Goal: Task Accomplishment & Management: Manage account settings

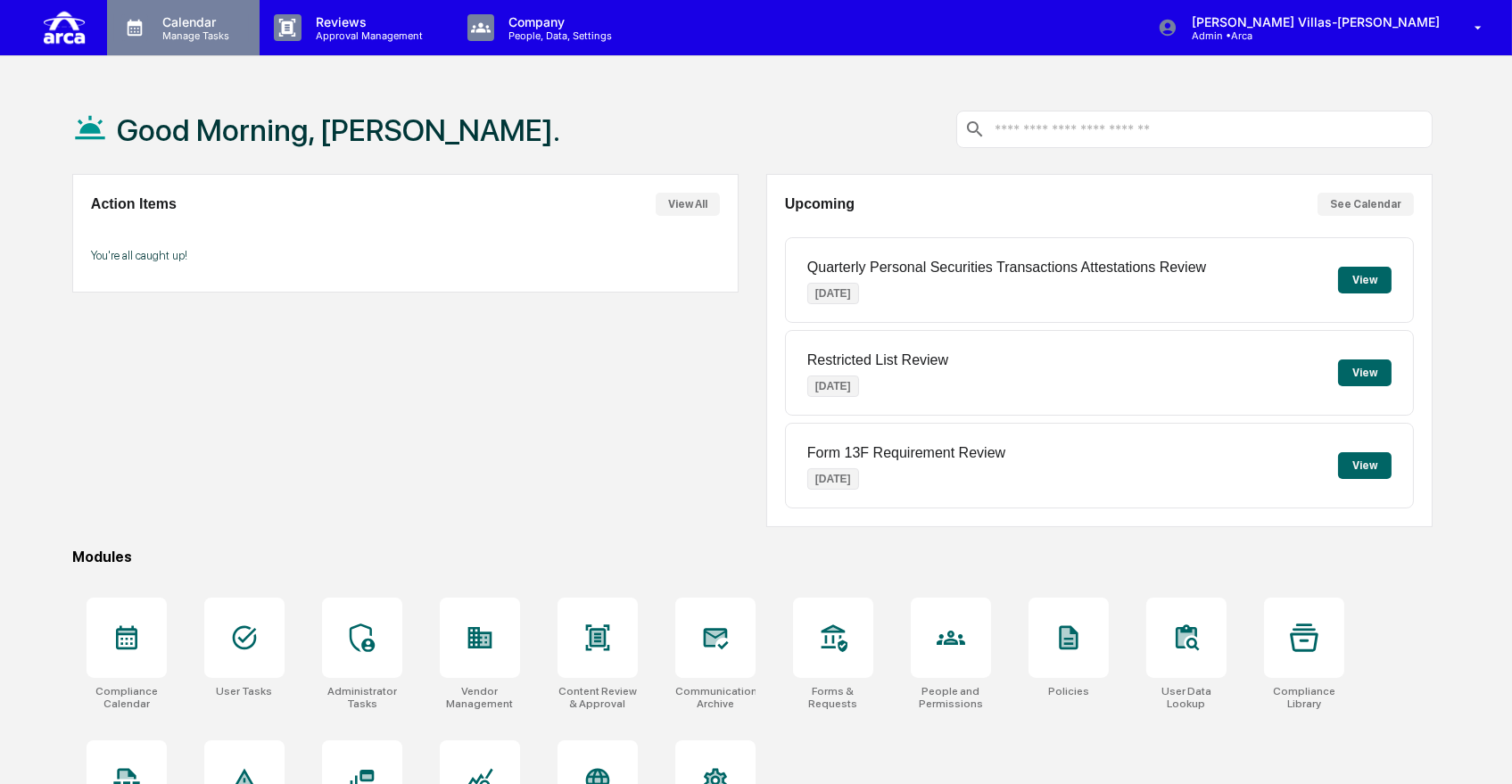
click at [198, 30] on p "Manage Tasks" at bounding box center [193, 36] width 90 height 13
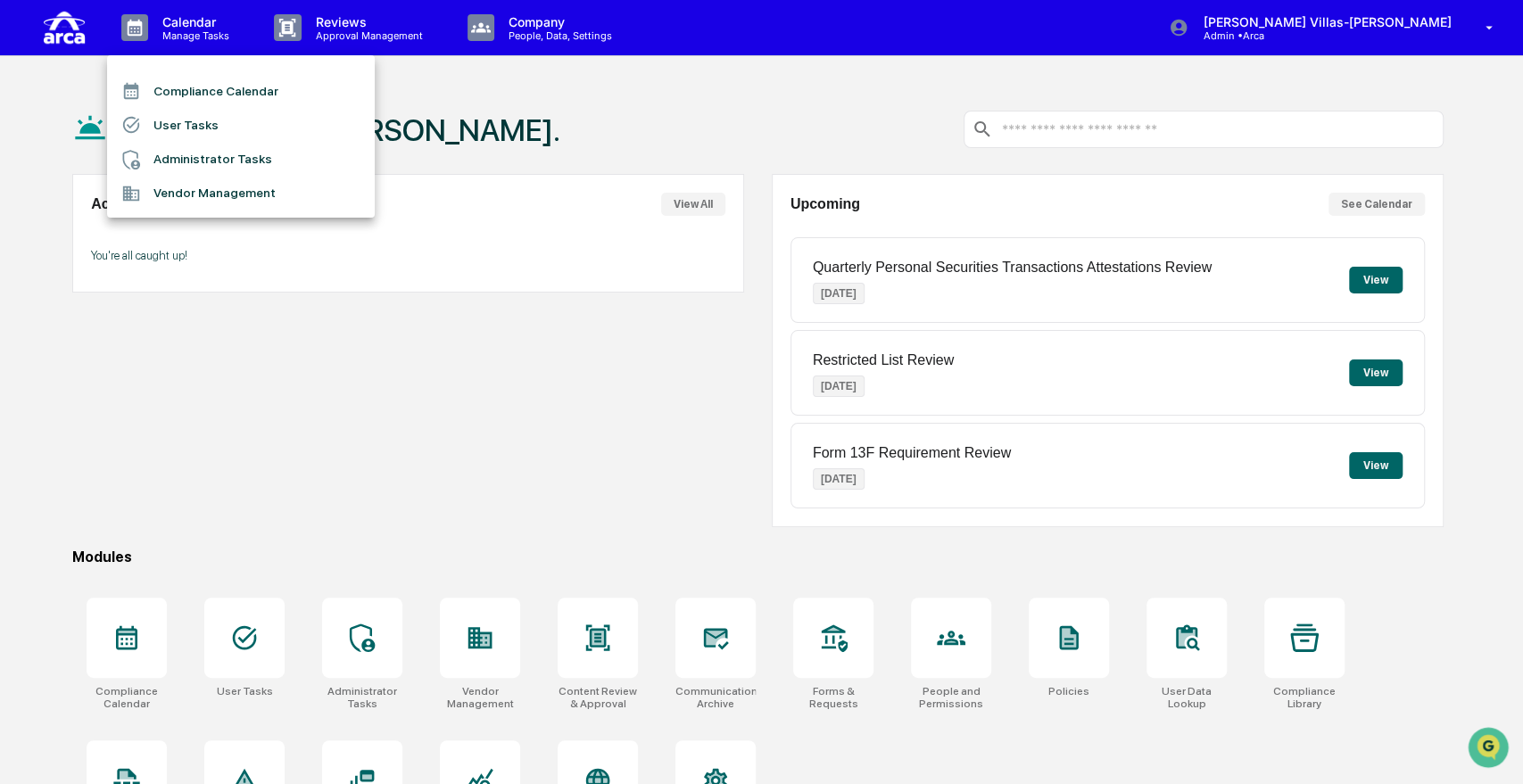
click at [173, 118] on li "User Tasks" at bounding box center [241, 125] width 267 height 34
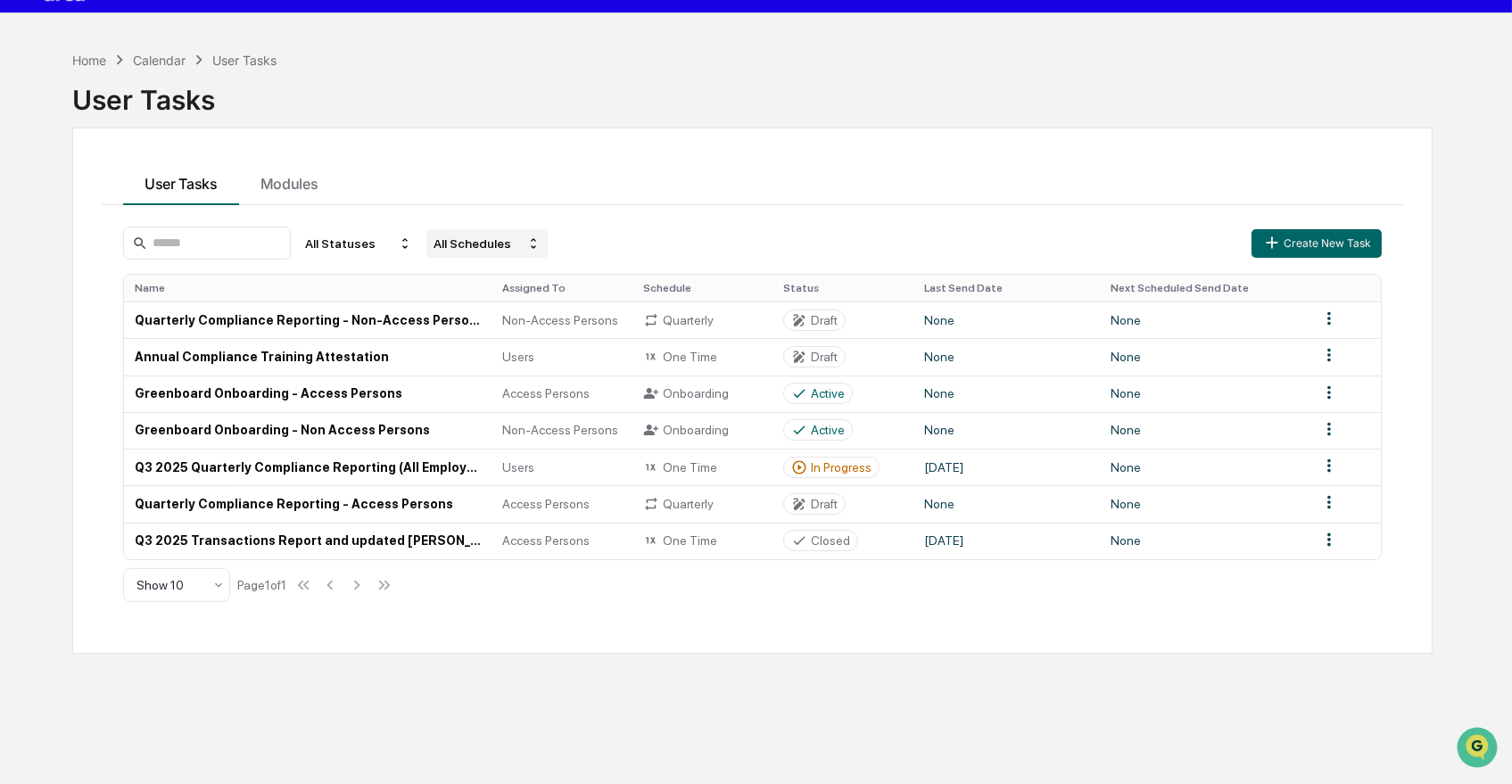
scroll to position [85, 0]
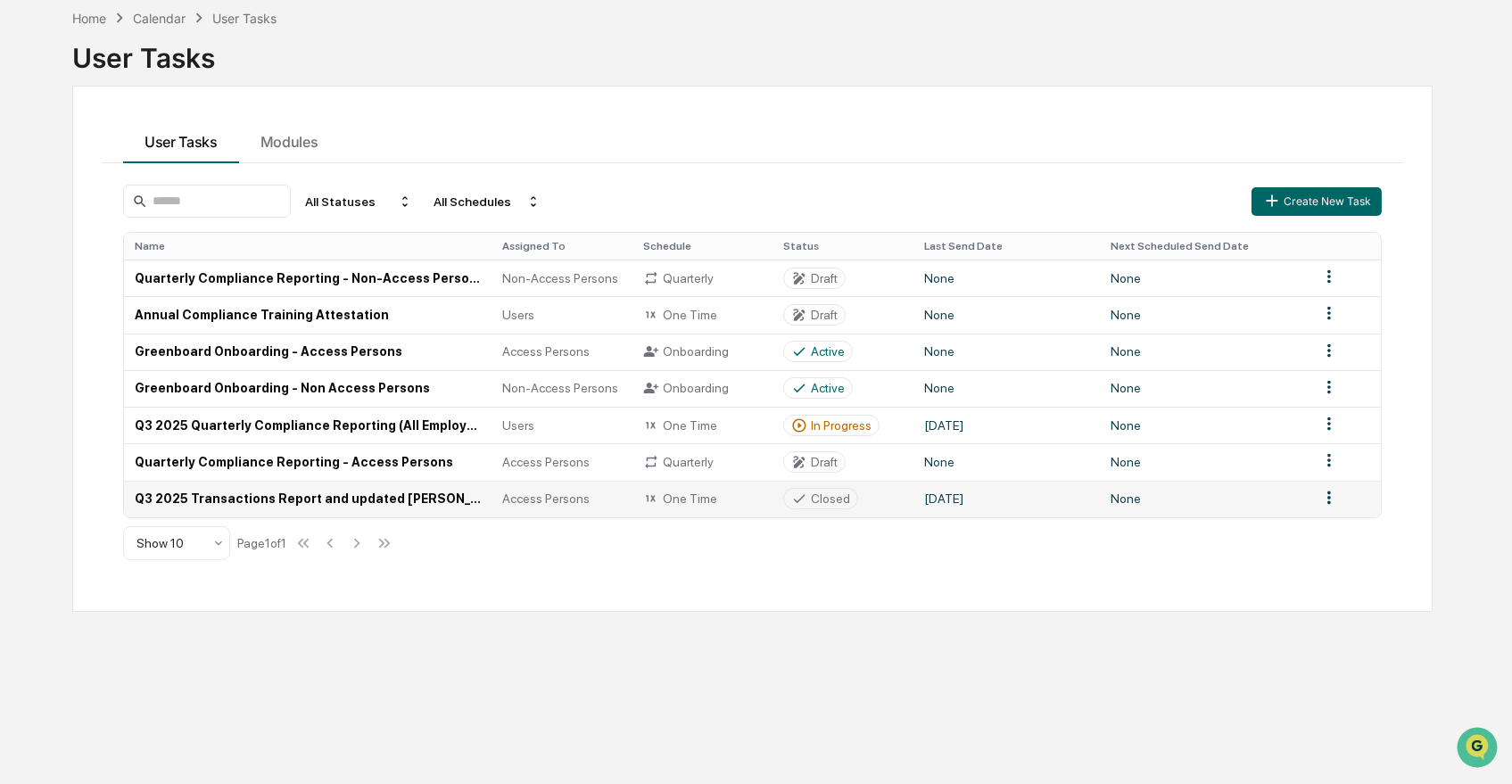
click at [443, 503] on td "Q3 2025 Transactions Report and updated [PERSON_NAME] Confirmation (Access Pers…" at bounding box center [308, 499] width 367 height 37
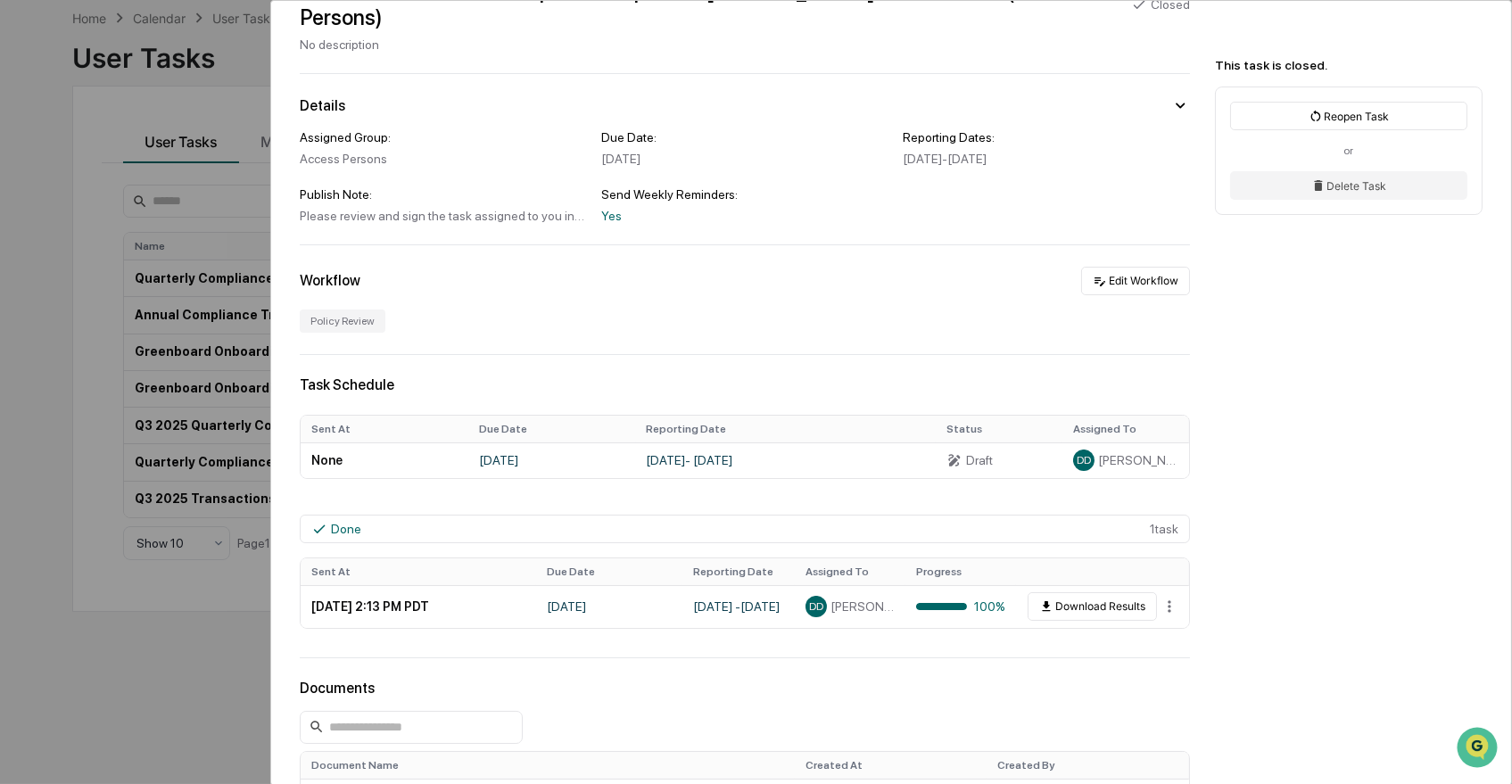
scroll to position [328, 0]
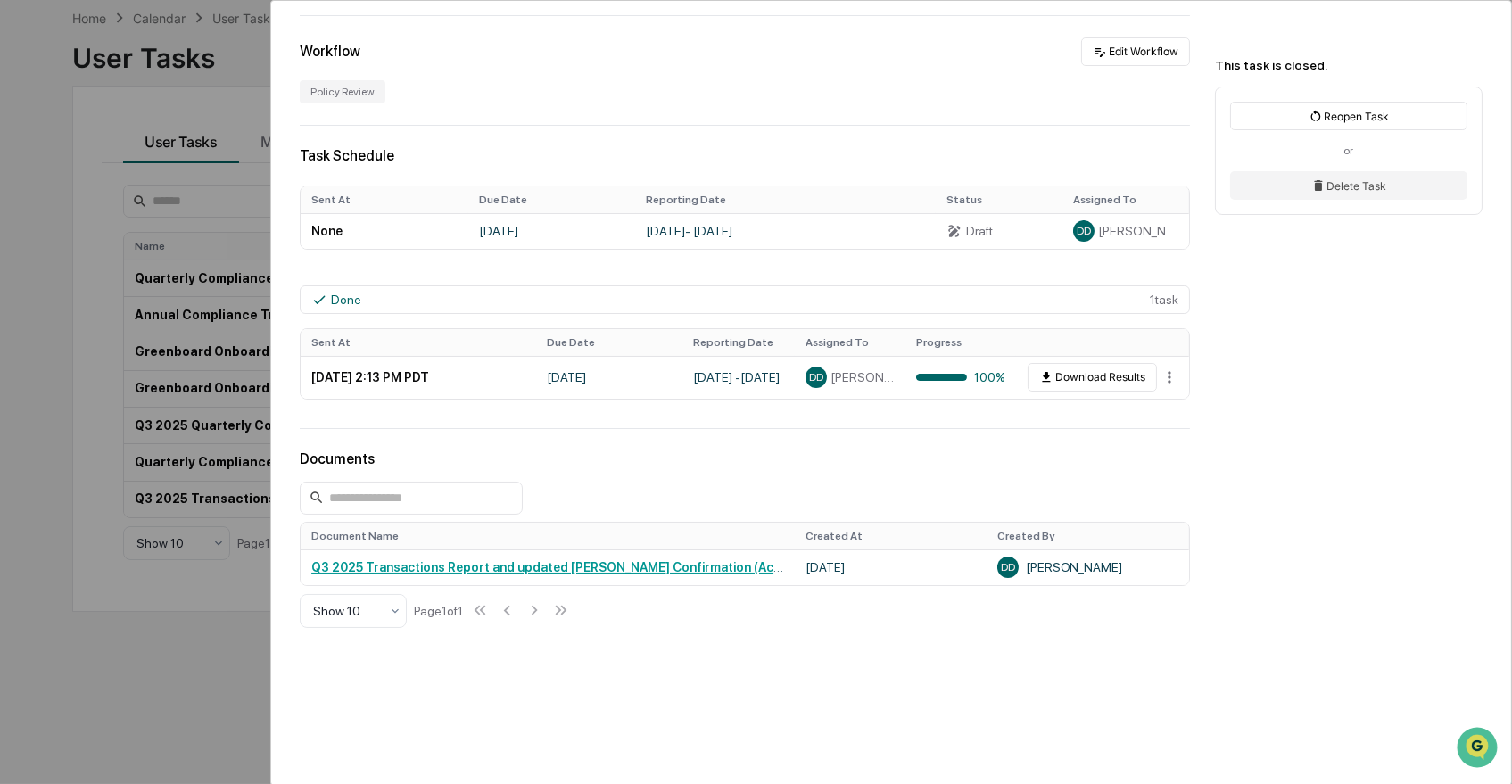
click at [204, 665] on div "User Tasks Q3 2025 Transactions Report and updated [PERSON_NAME] Confirmation (…" at bounding box center [756, 392] width 1512 height 784
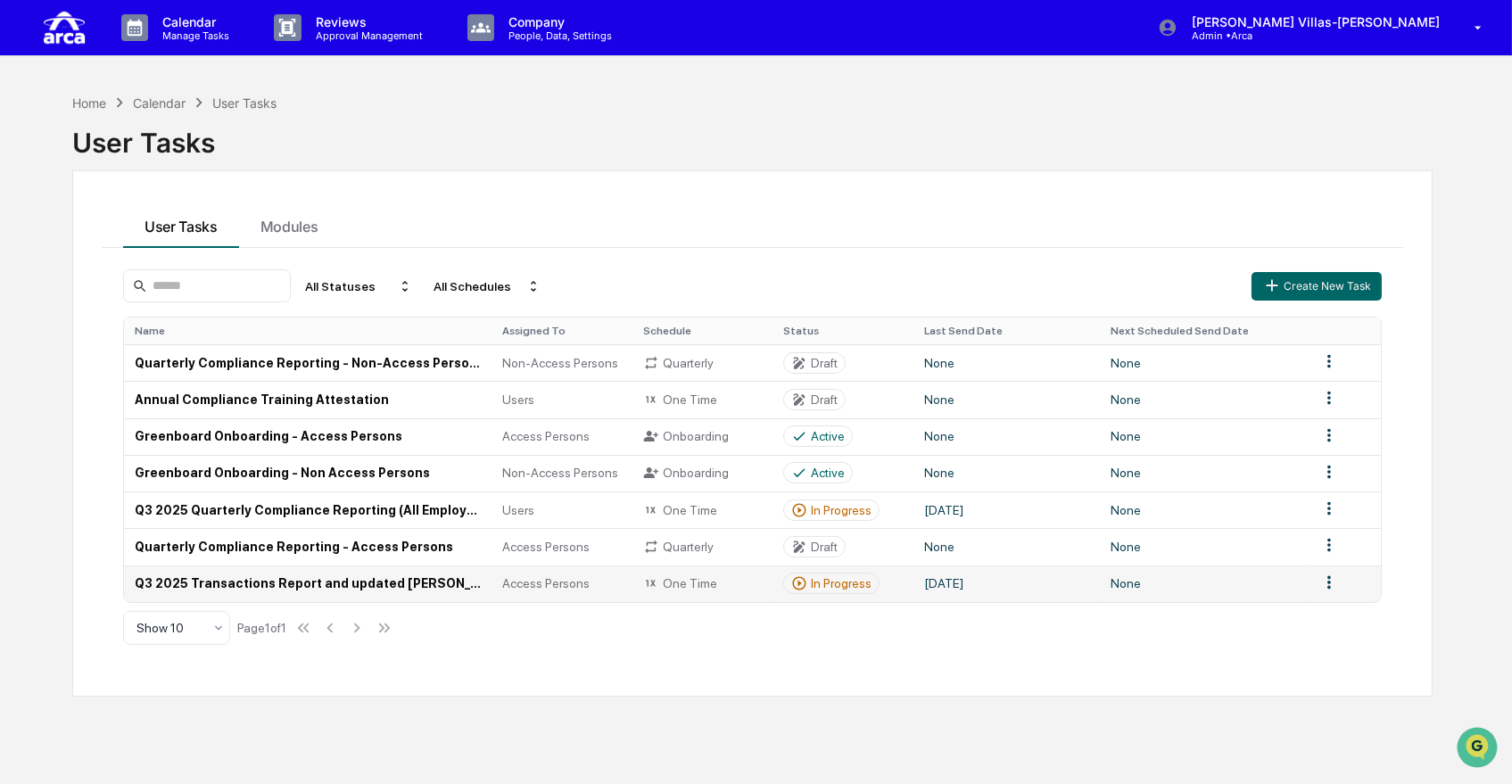
click at [197, 588] on td "Q3 2025 Transactions Report and updated [PERSON_NAME] Confirmation (Access Pers…" at bounding box center [308, 584] width 367 height 37
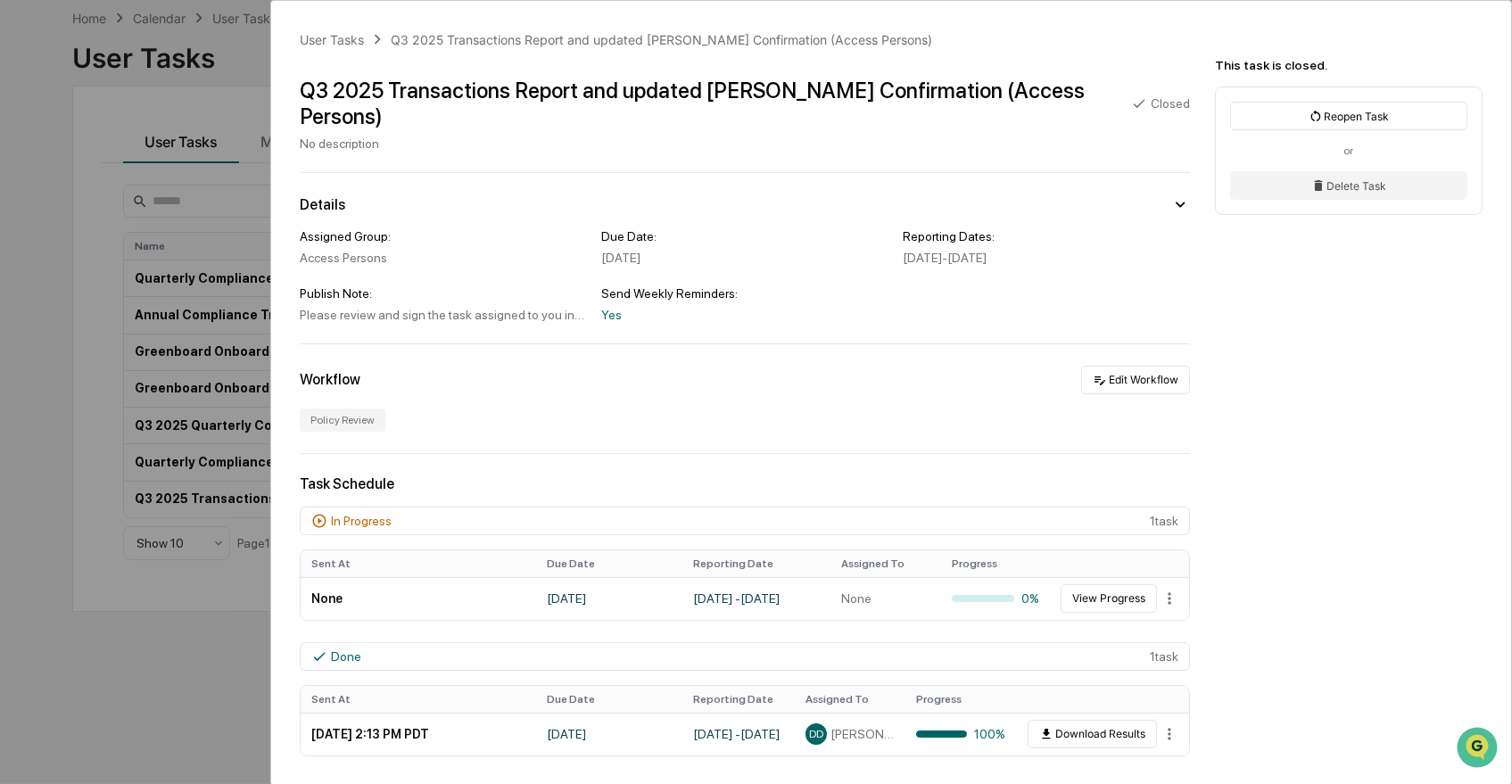
click at [218, 683] on div "User Tasks Q3 2025 Transactions Report and updated [PERSON_NAME] Confirmation (…" at bounding box center [756, 392] width 1512 height 784
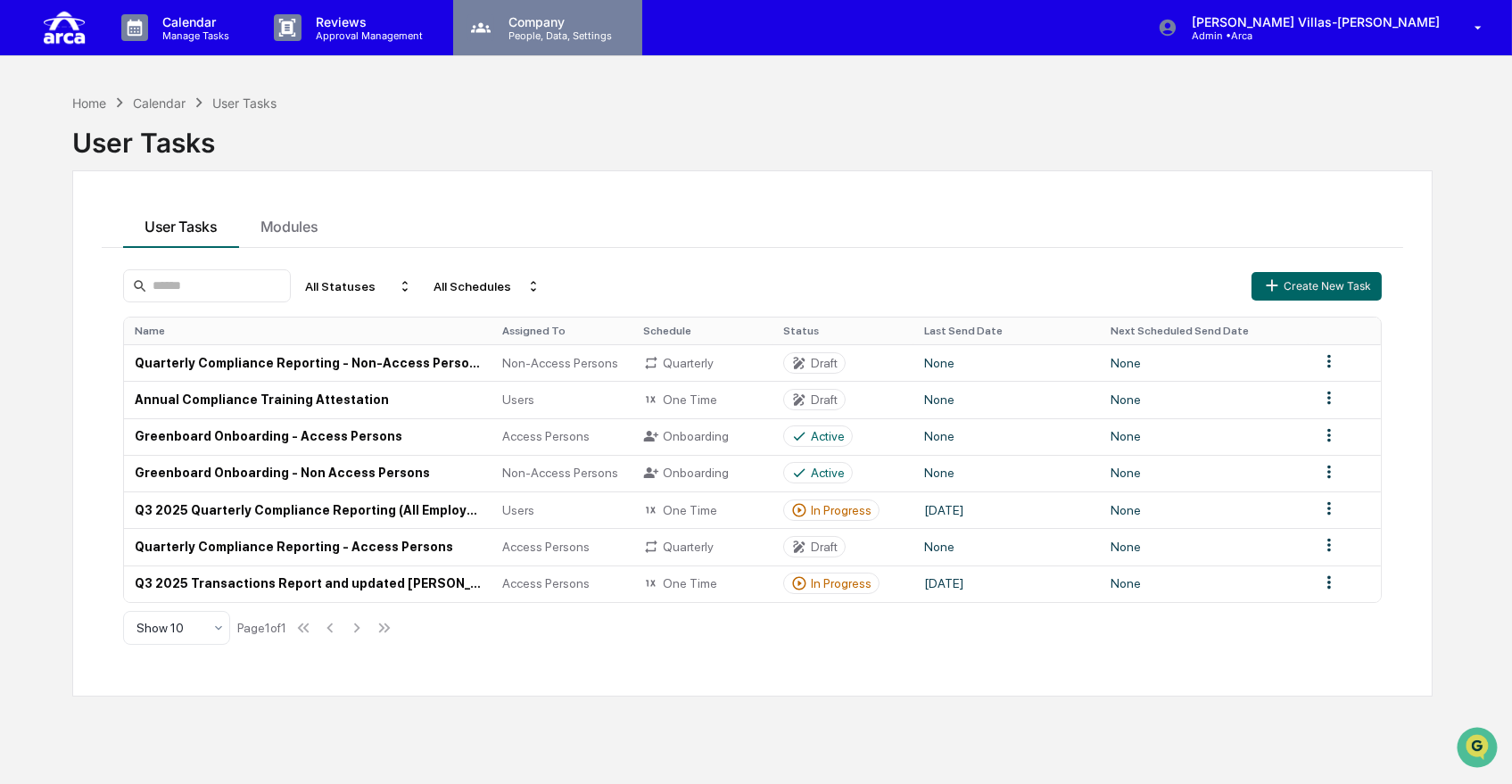
click at [515, 47] on div "Company People, Data, Settings" at bounding box center [548, 28] width 190 height 55
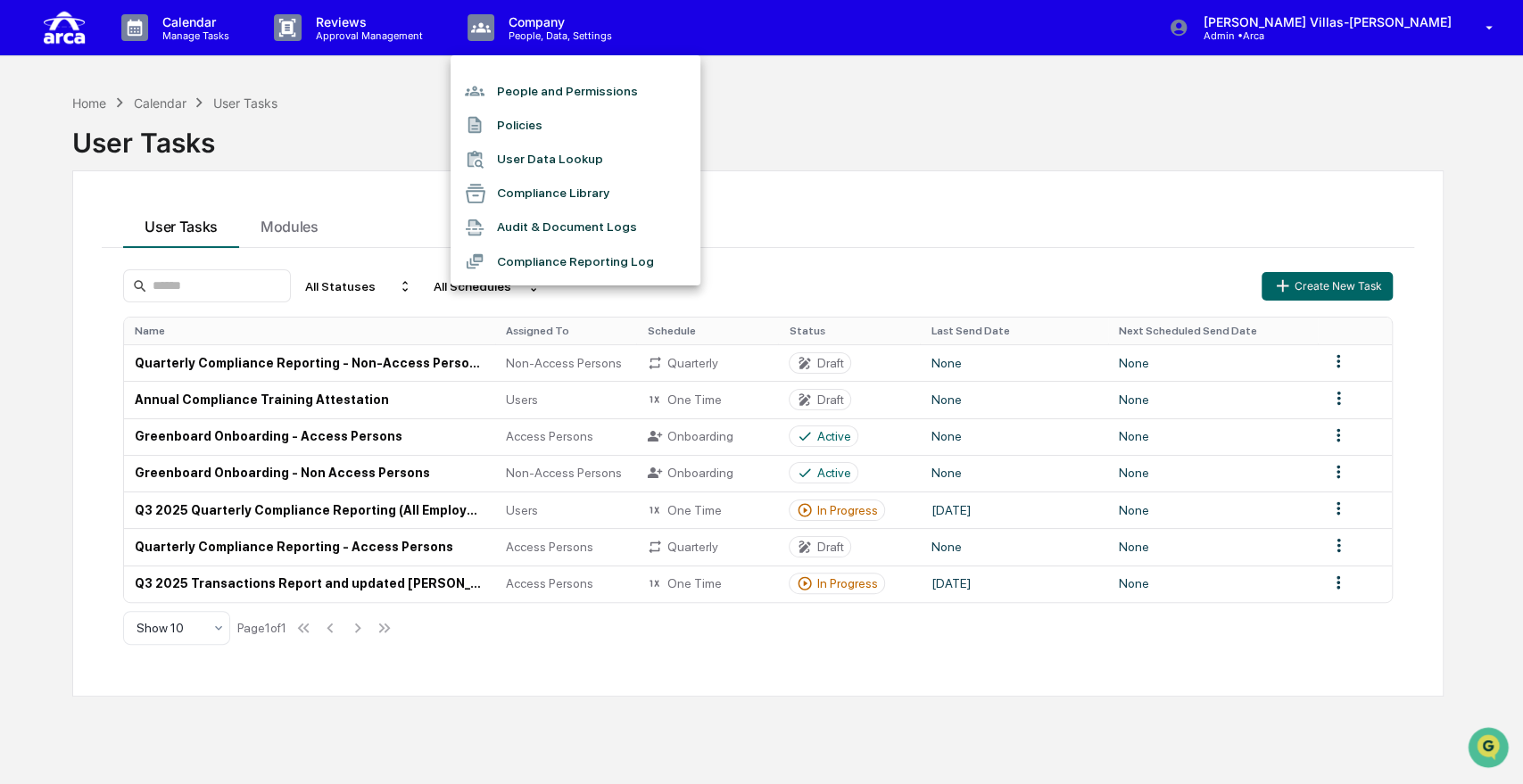
click at [576, 236] on li "Audit & Document Logs" at bounding box center [575, 227] width 250 height 34
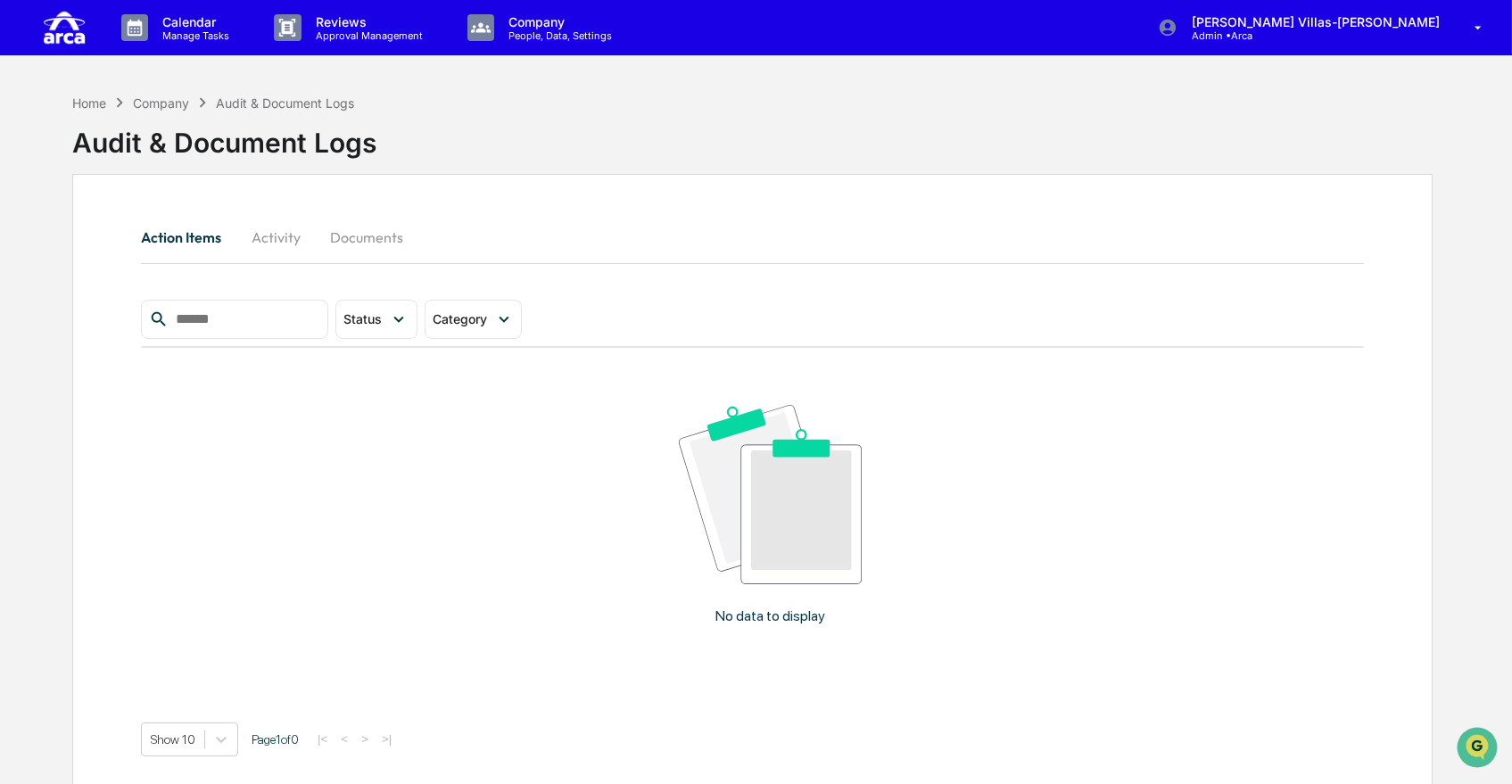
click at [283, 237] on button "Activity" at bounding box center [275, 237] width 80 height 43
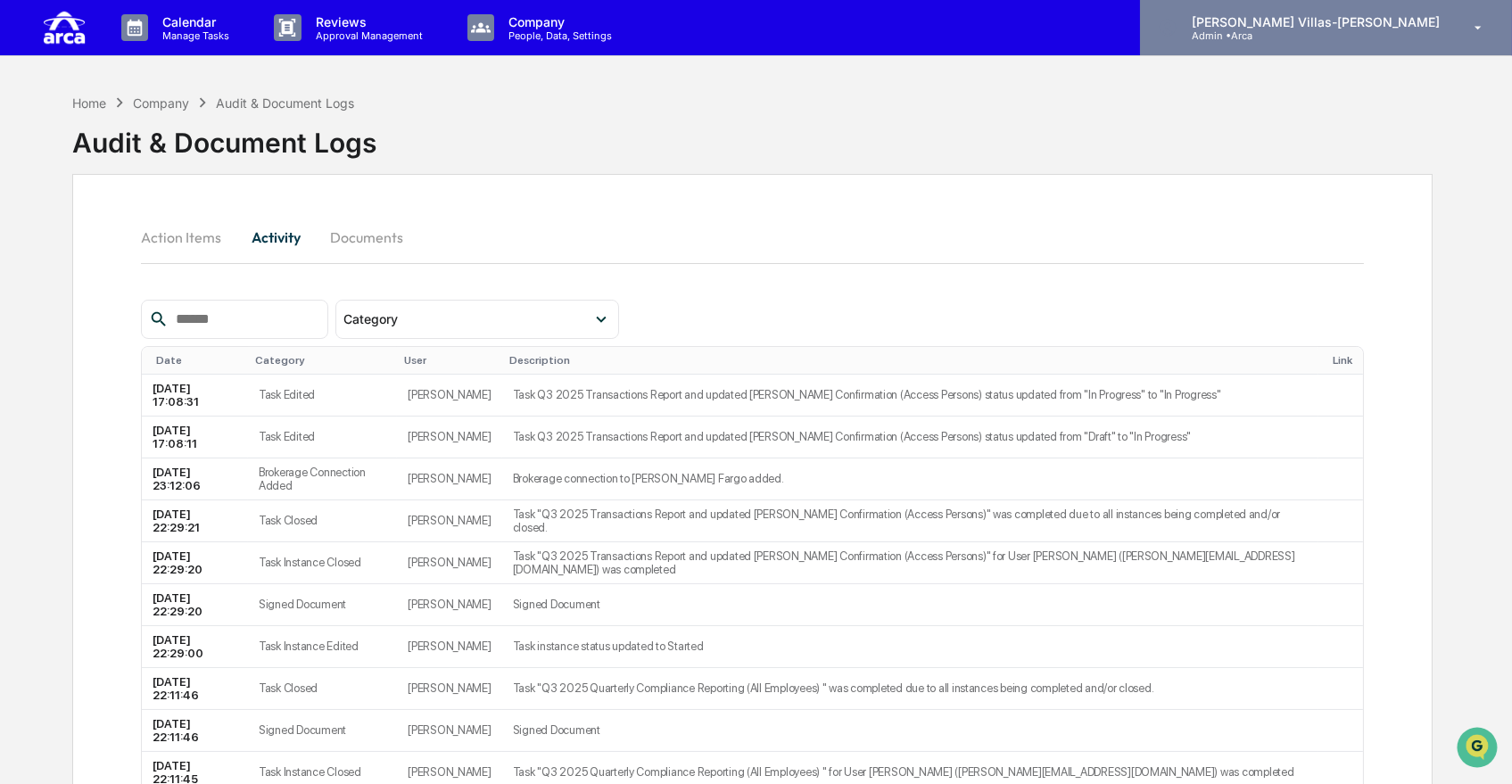
click at [1344, 36] on p "Admin • Arca" at bounding box center [1261, 36] width 166 height 13
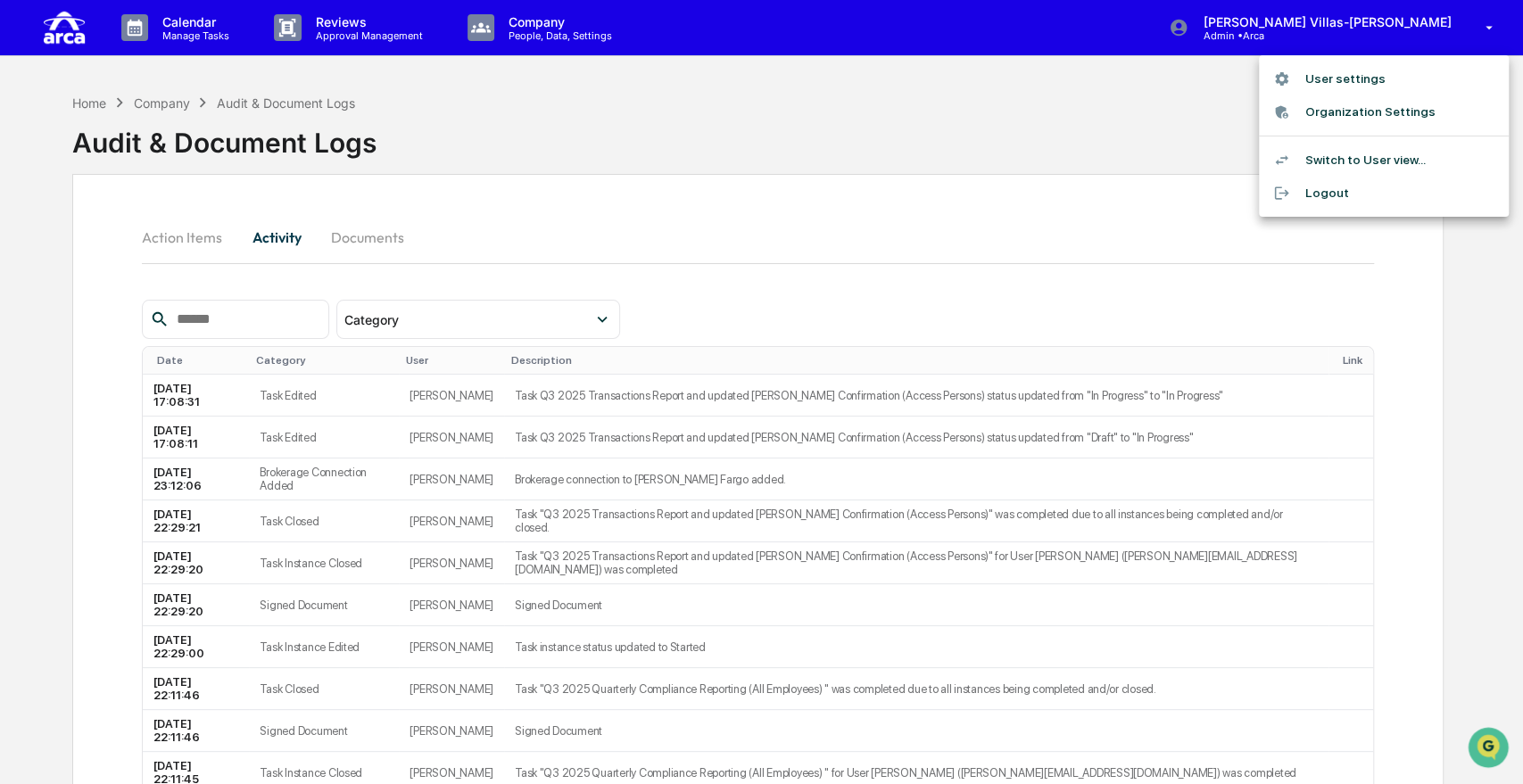
click at [162, 30] on div at bounding box center [761, 392] width 1523 height 784
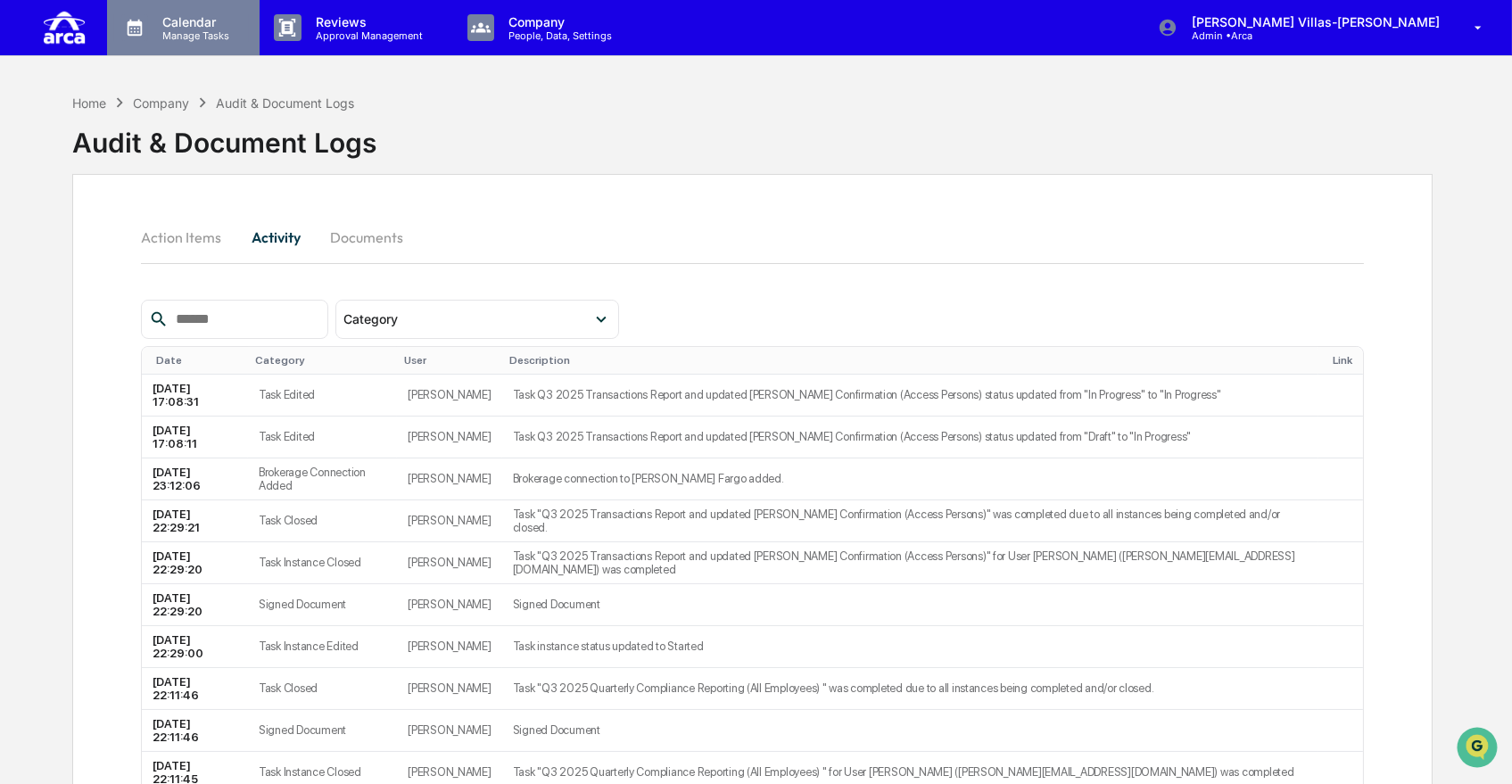
click at [185, 30] on p "Manage Tasks" at bounding box center [193, 36] width 90 height 13
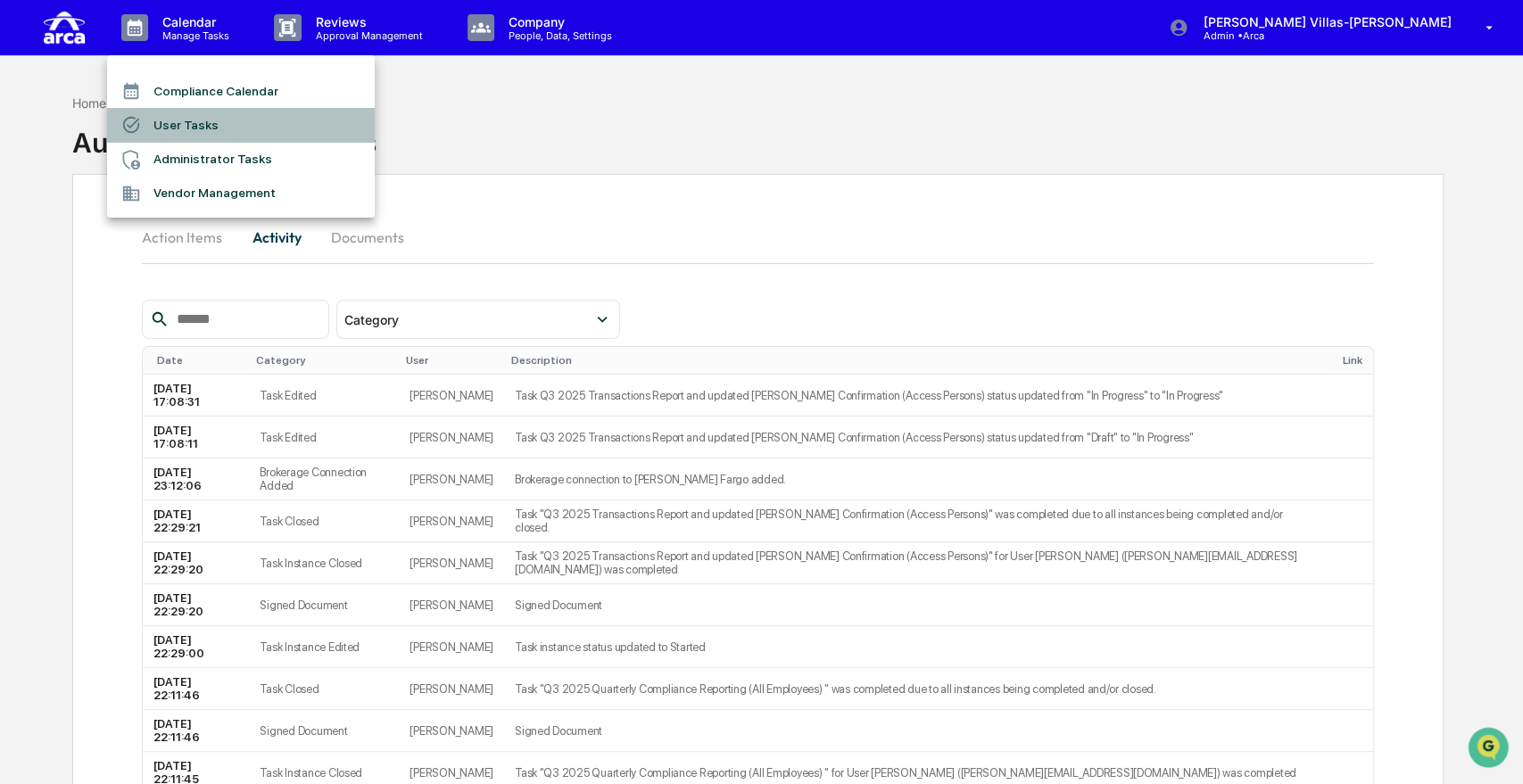
click at [173, 124] on li "User Tasks" at bounding box center [241, 125] width 267 height 34
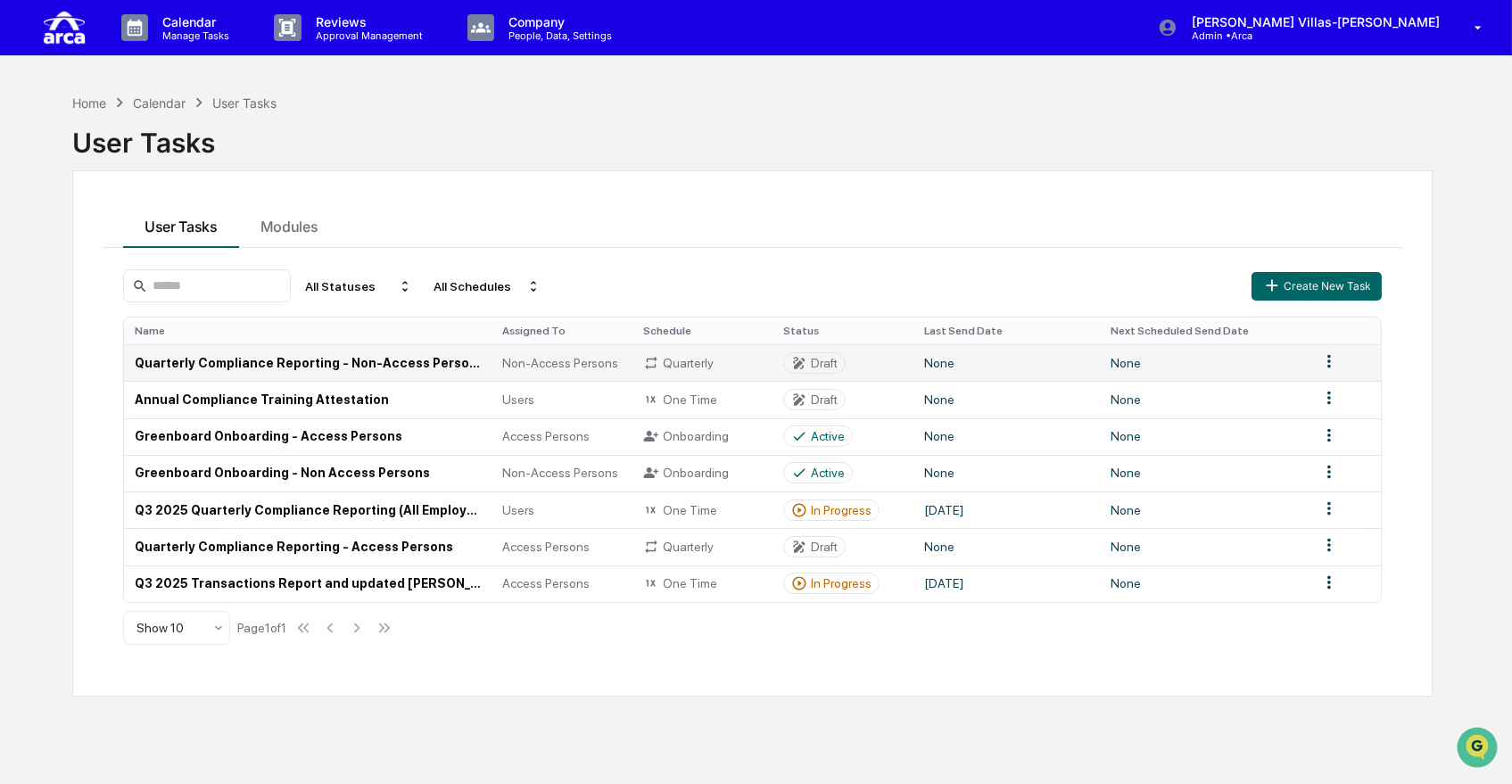
click at [314, 364] on td "Quarterly Compliance Reporting - Non-Access Persons" at bounding box center [308, 362] width 367 height 37
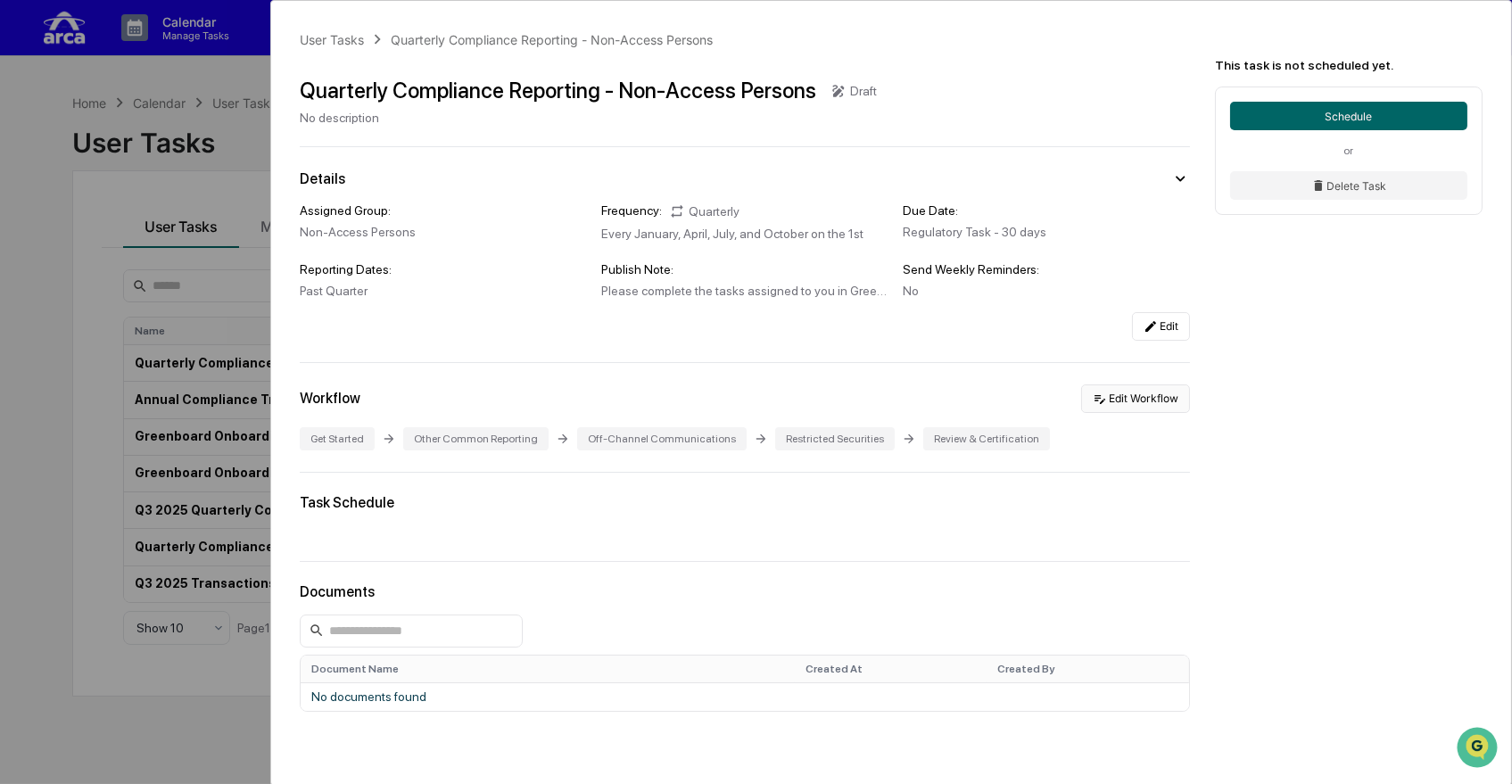
click at [1133, 411] on button "Edit Workflow" at bounding box center [1136, 399] width 109 height 29
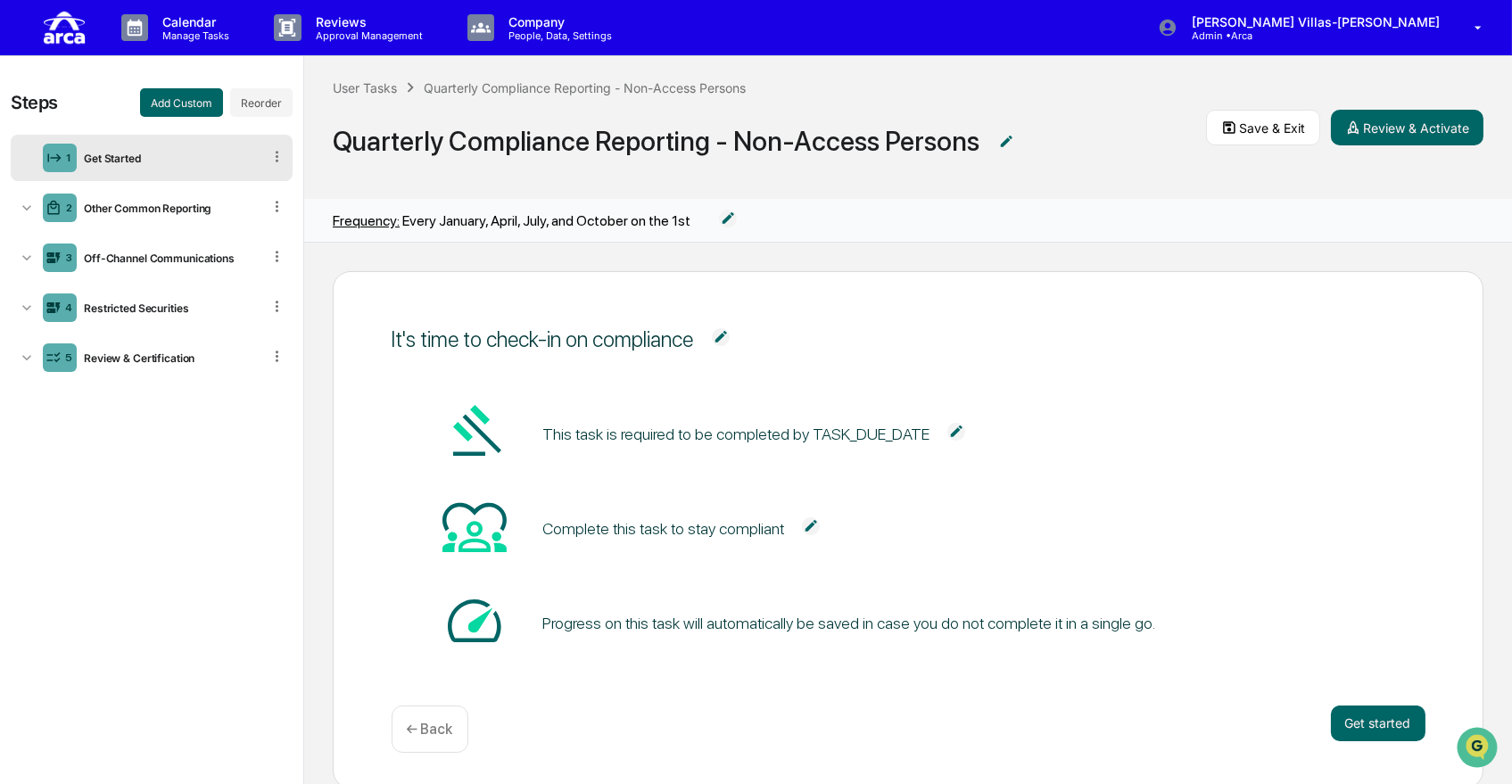
click at [114, 156] on div "Get Started" at bounding box center [169, 158] width 185 height 13
click at [33, 205] on icon at bounding box center [27, 208] width 18 height 18
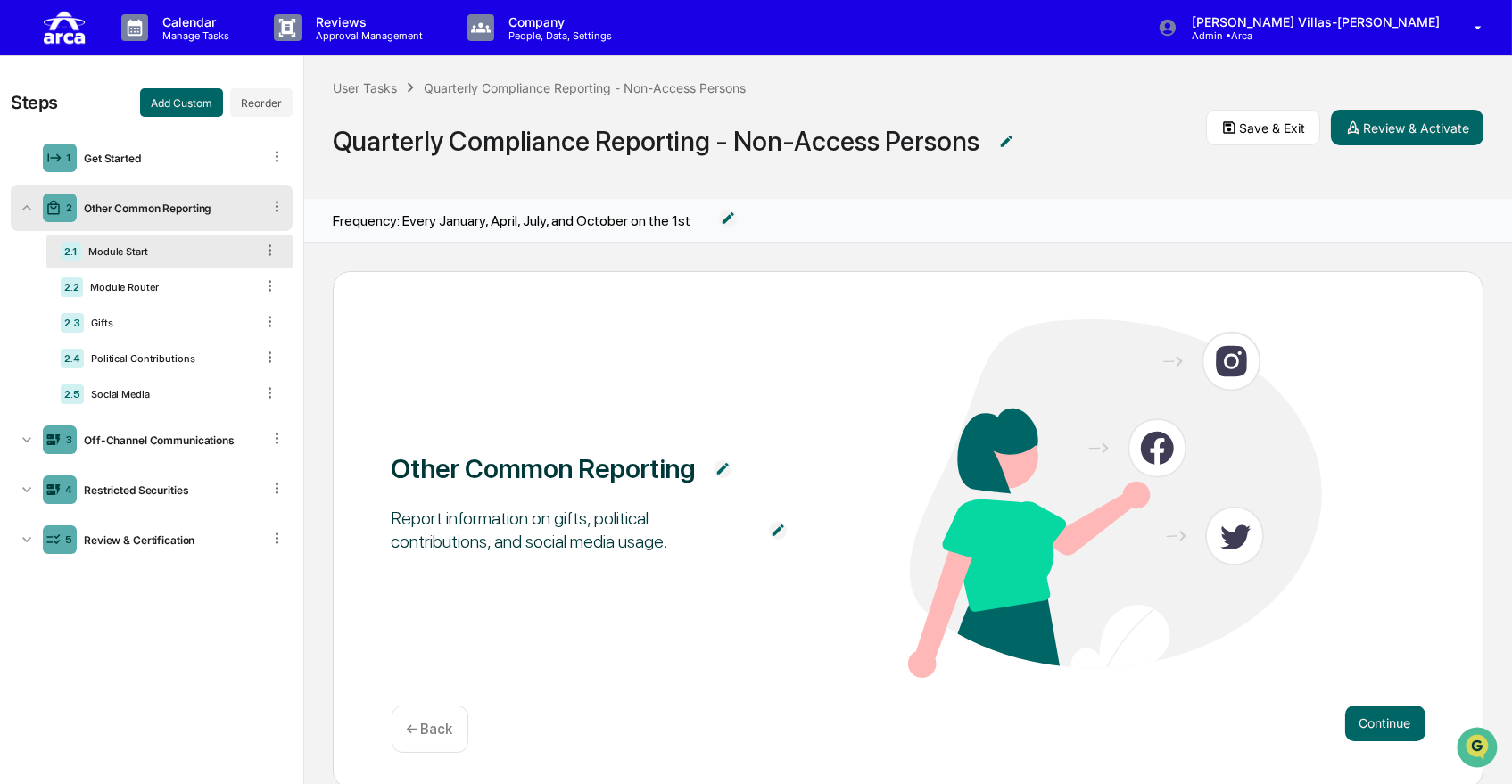
click at [172, 255] on div "Module Start" at bounding box center [168, 251] width 173 height 13
click at [769, 527] on img at bounding box center [778, 531] width 18 height 18
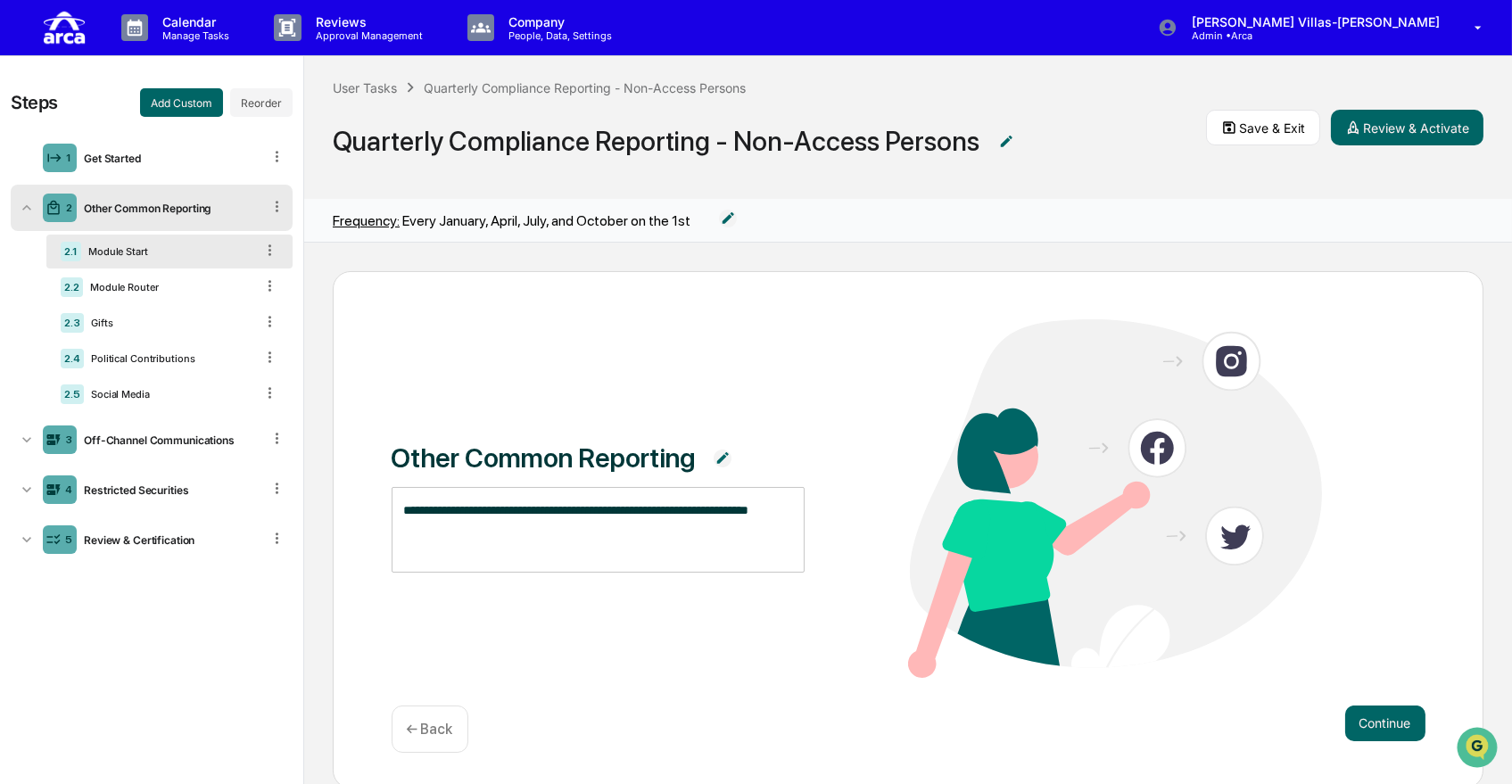
click at [536, 510] on textarea "**********" at bounding box center [596, 529] width 385 height 56
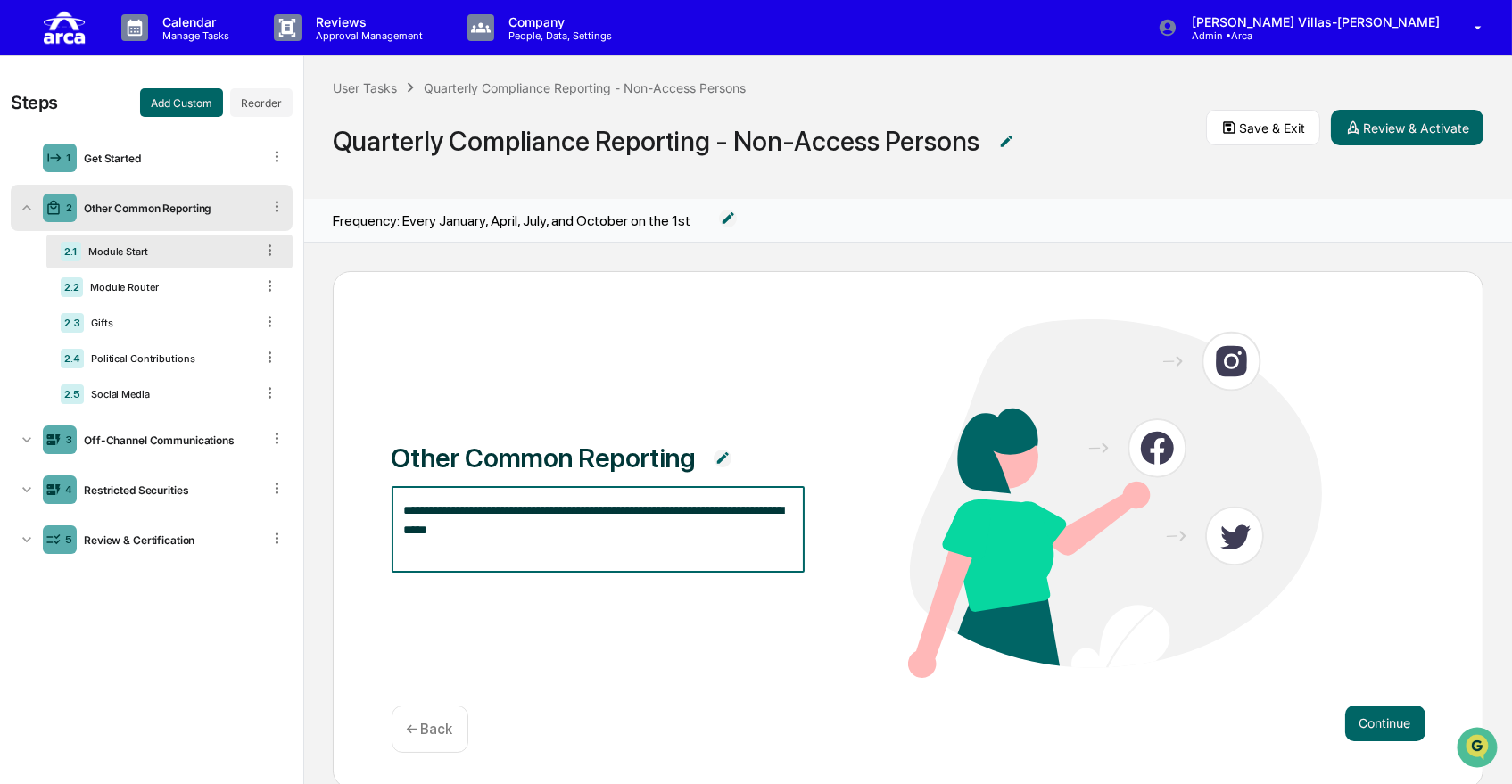
type textarea "**********"
click at [725, 529] on textarea "**********" at bounding box center [596, 529] width 385 height 56
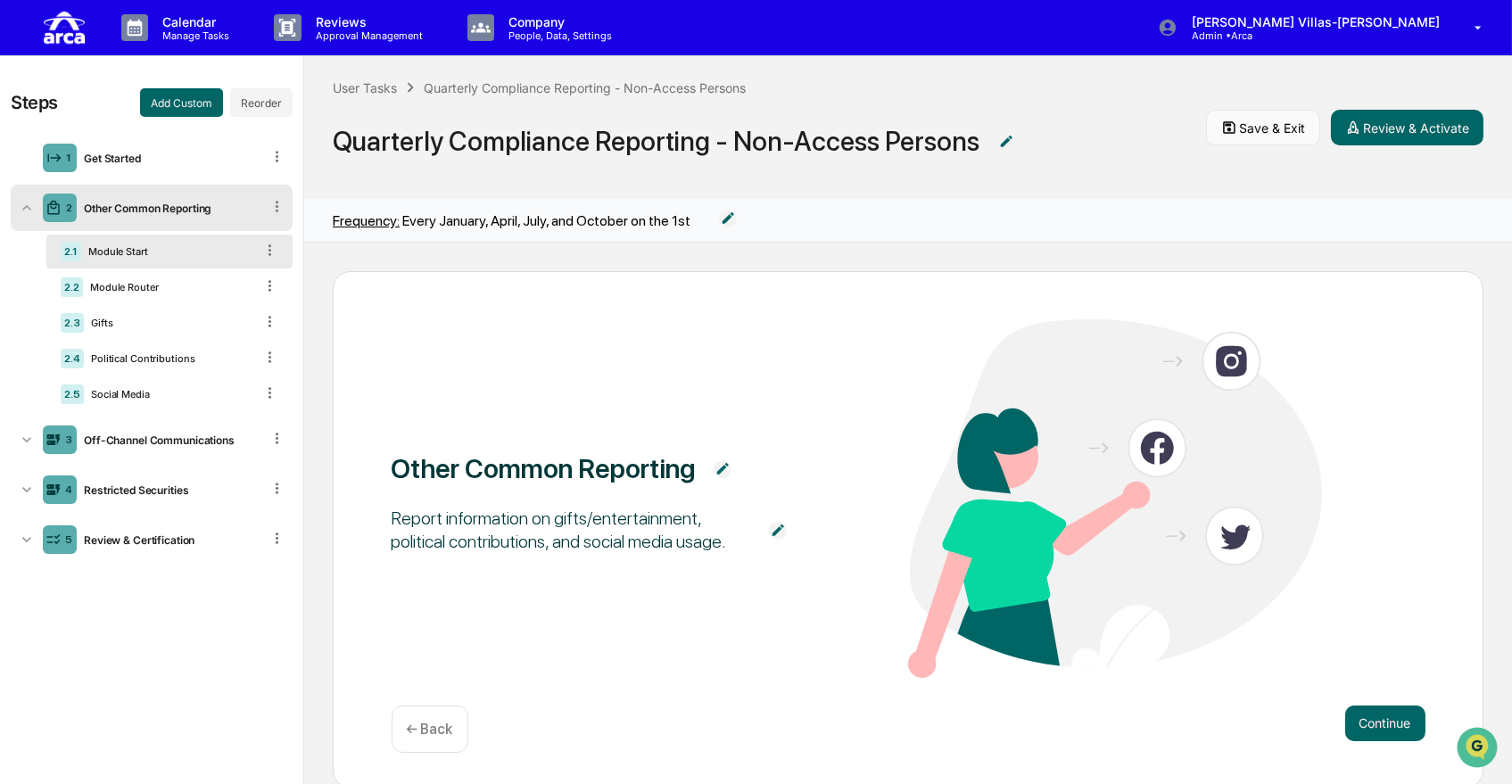
click at [1255, 125] on button "Save & Exit" at bounding box center [1263, 128] width 114 height 36
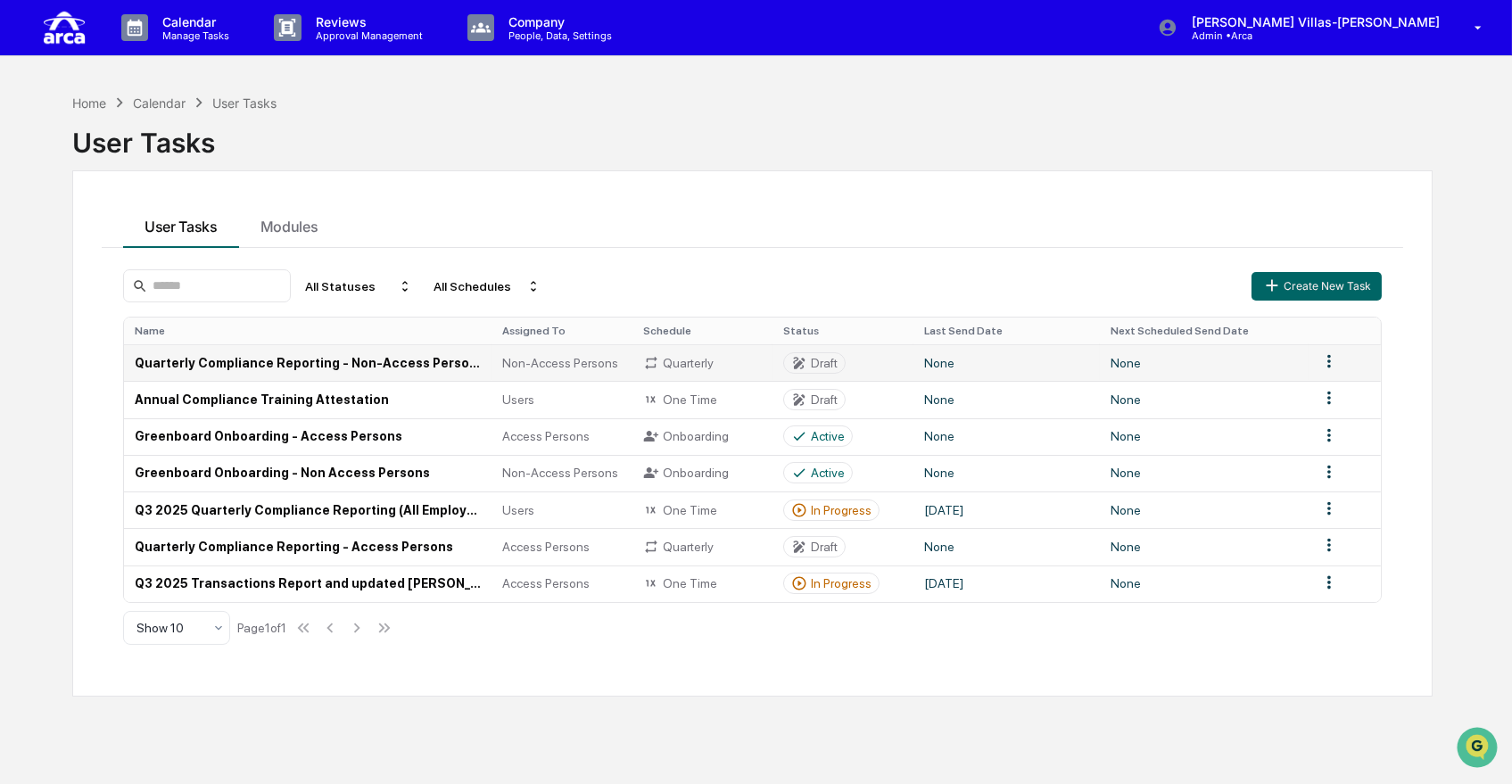
click at [349, 361] on td "Quarterly Compliance Reporting - Non-Access Persons" at bounding box center [308, 362] width 367 height 37
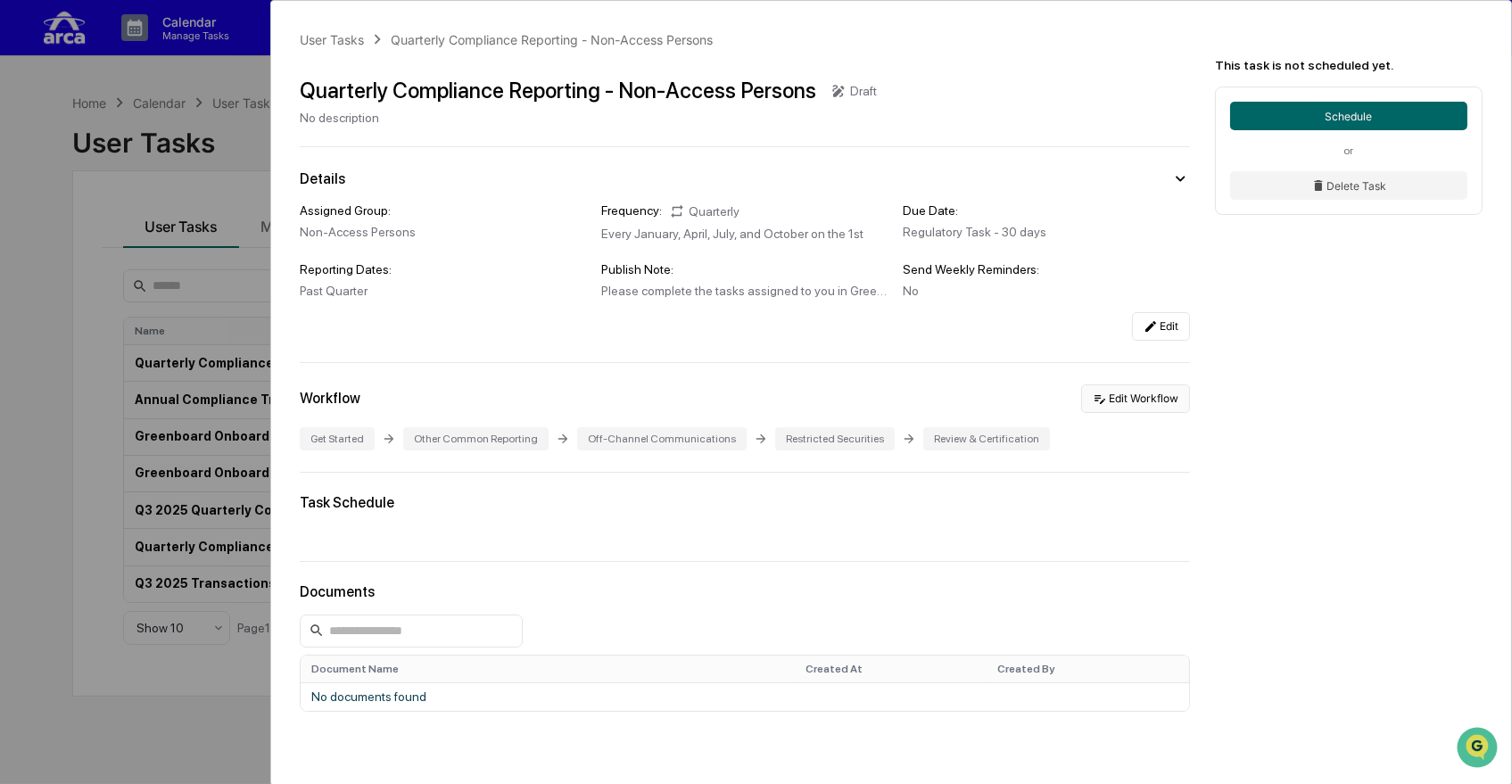
click at [1095, 406] on icon at bounding box center [1100, 399] width 14 height 14
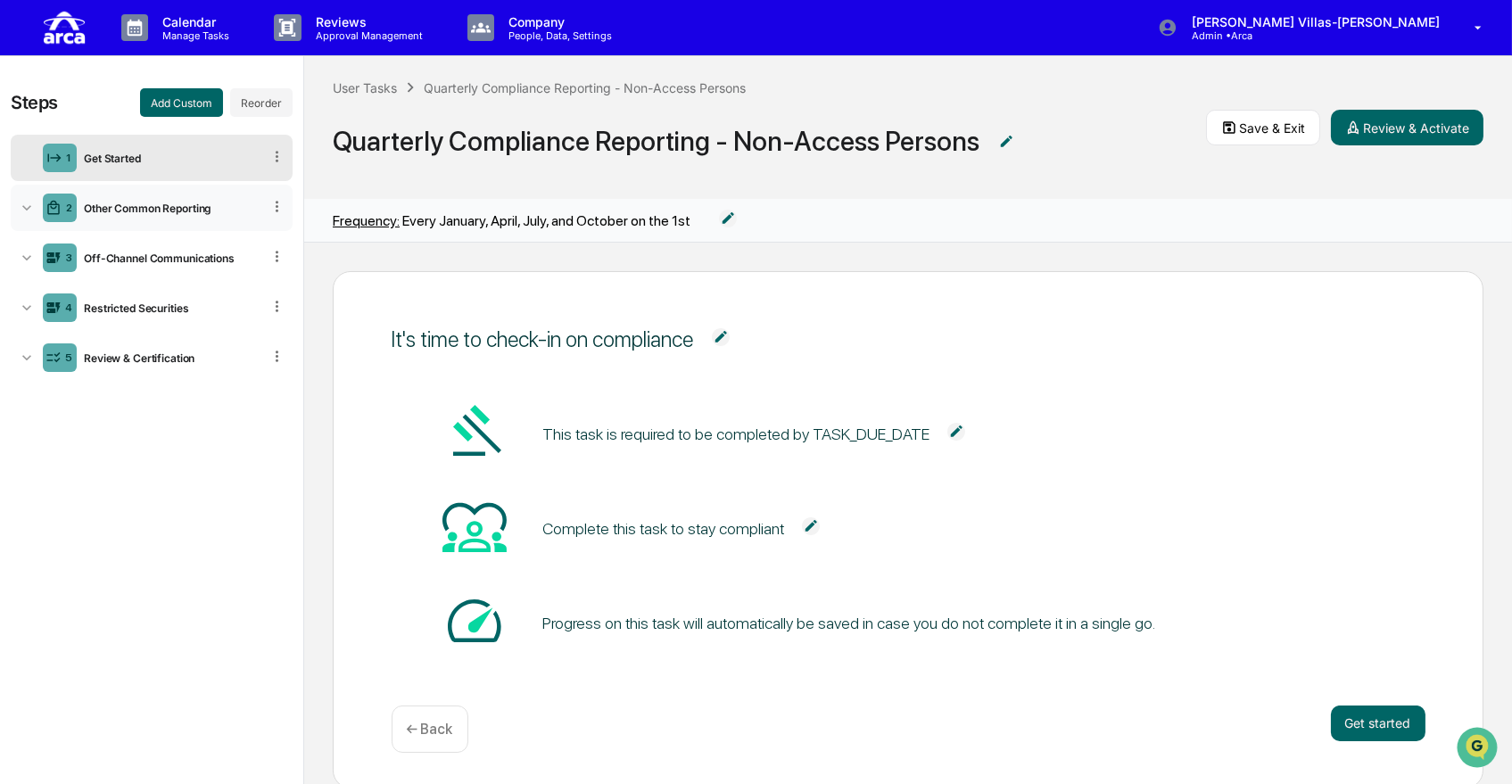
click at [122, 207] on div "Other Common Reporting" at bounding box center [169, 208] width 185 height 13
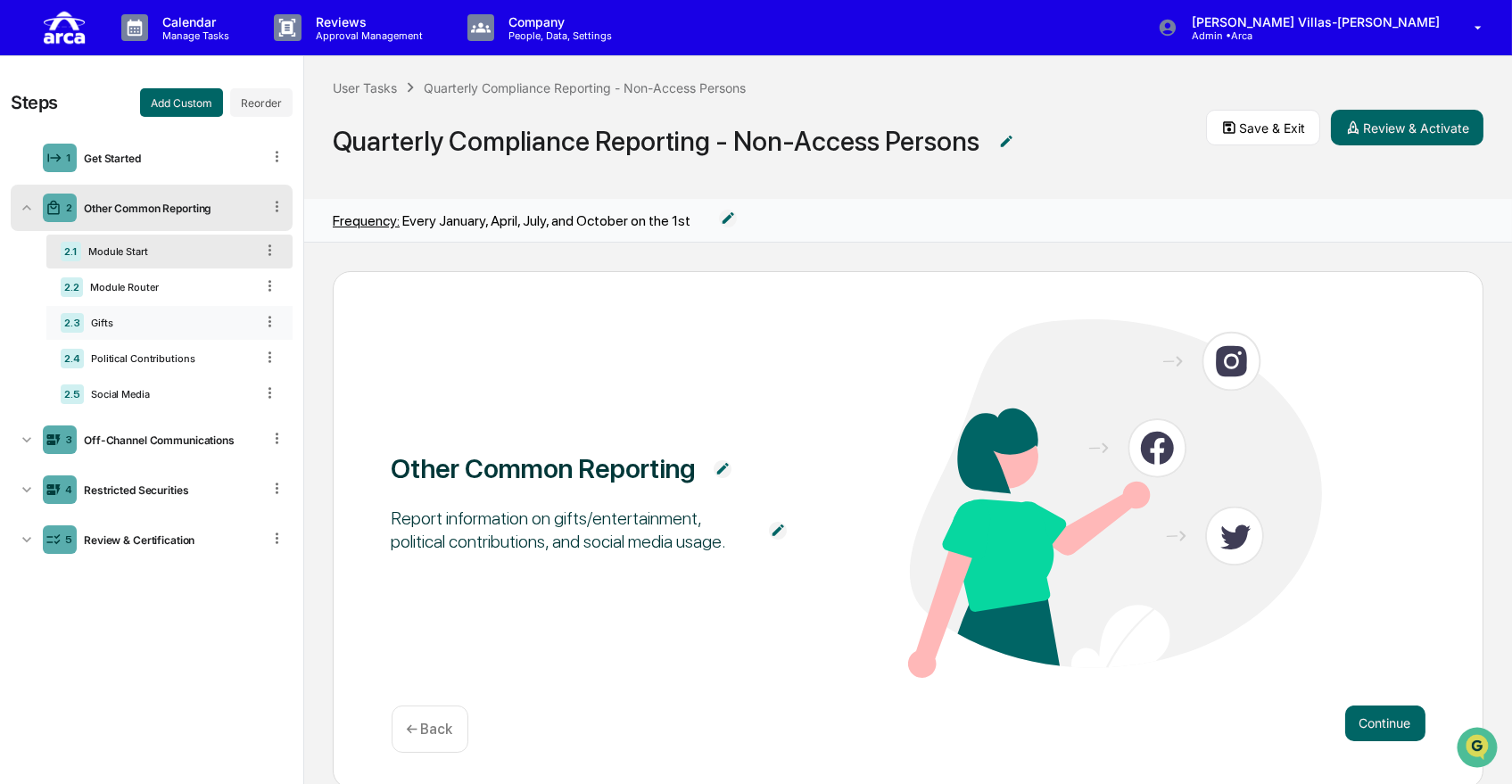
click at [157, 323] on div "Gifts" at bounding box center [169, 323] width 171 height 13
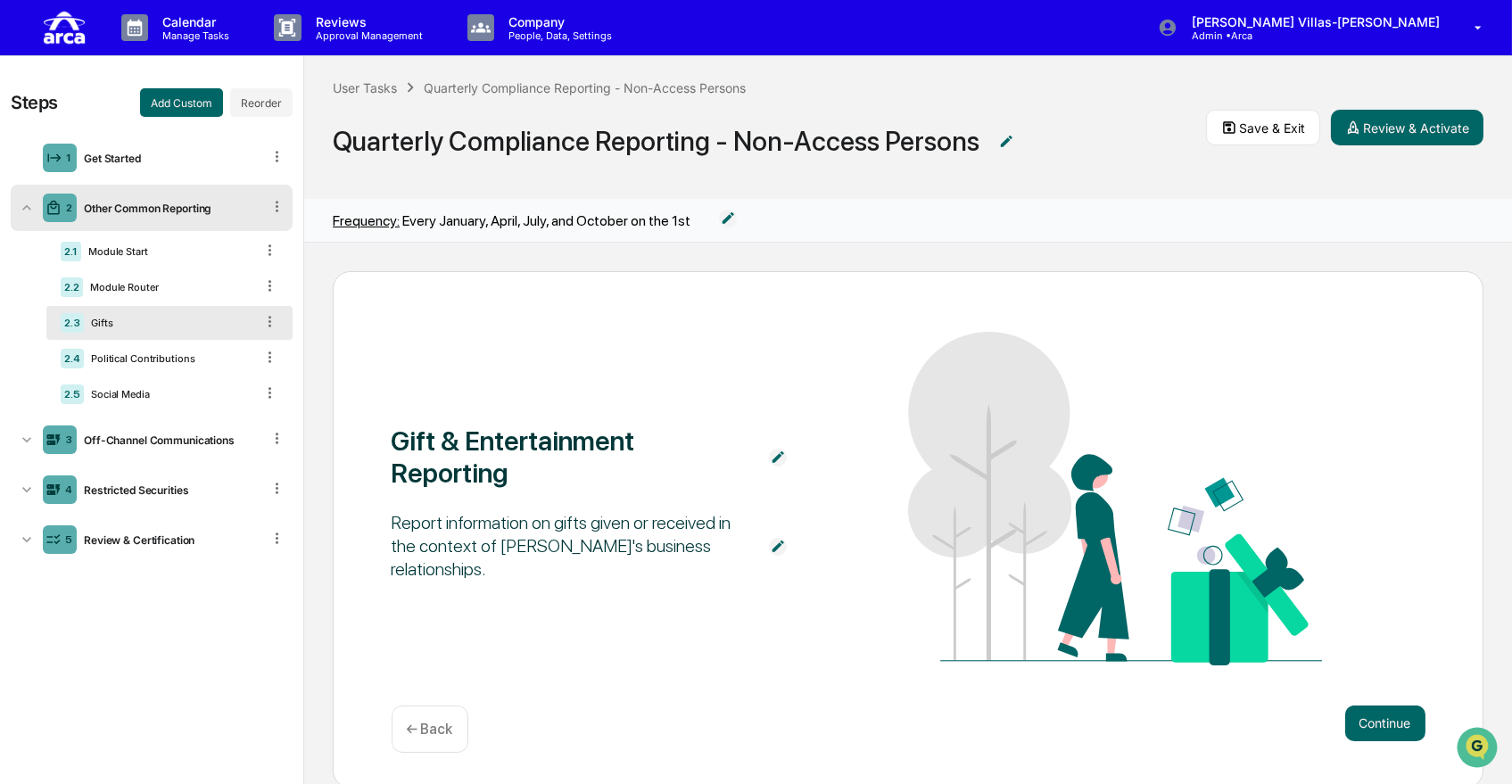
click at [772, 549] on img at bounding box center [778, 547] width 18 height 18
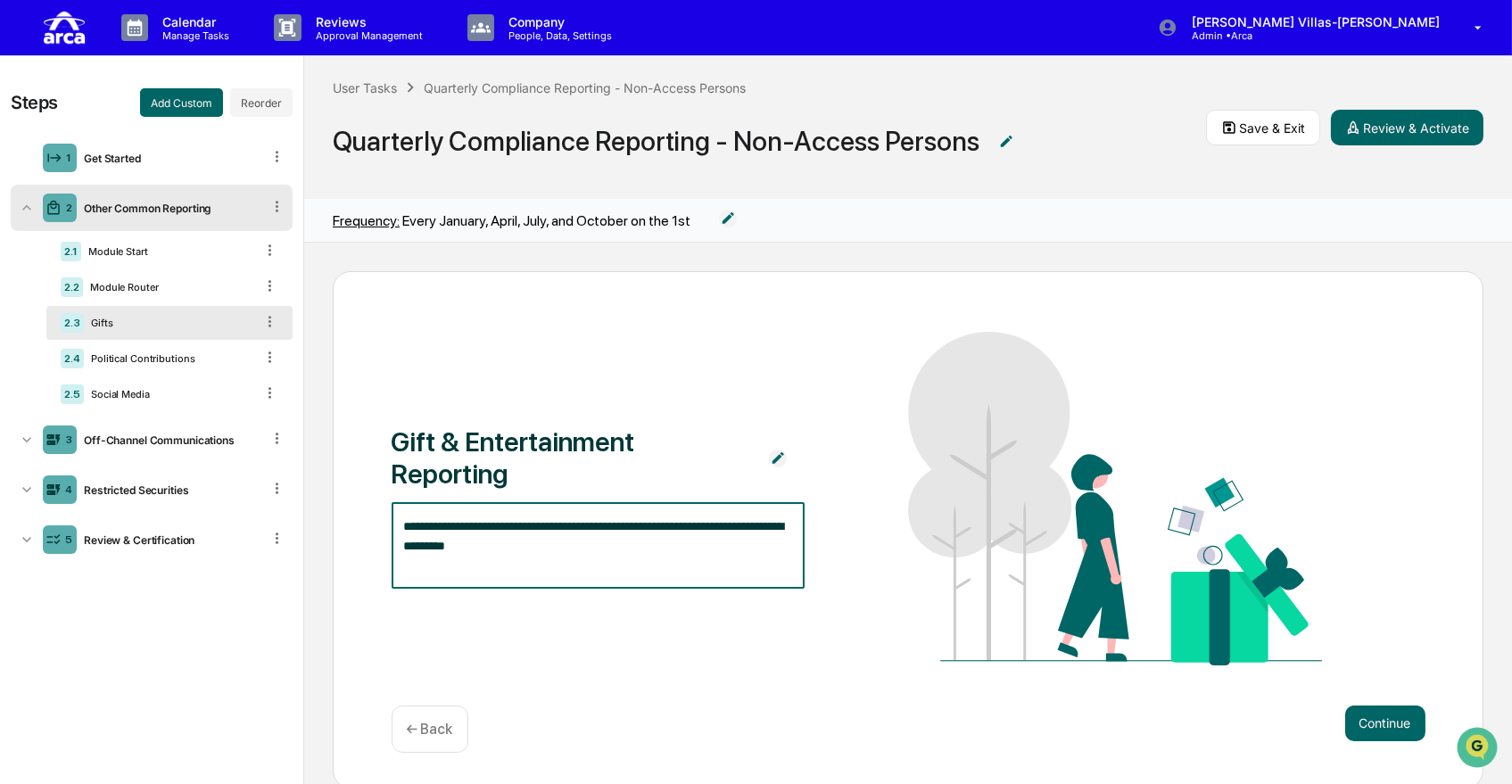
click at [505, 528] on textarea "**********" at bounding box center [596, 545] width 385 height 56
click at [536, 523] on textarea "**********" at bounding box center [596, 545] width 385 height 56
type textarea "**********"
click at [1373, 721] on button "Continue" at bounding box center [1386, 723] width 80 height 36
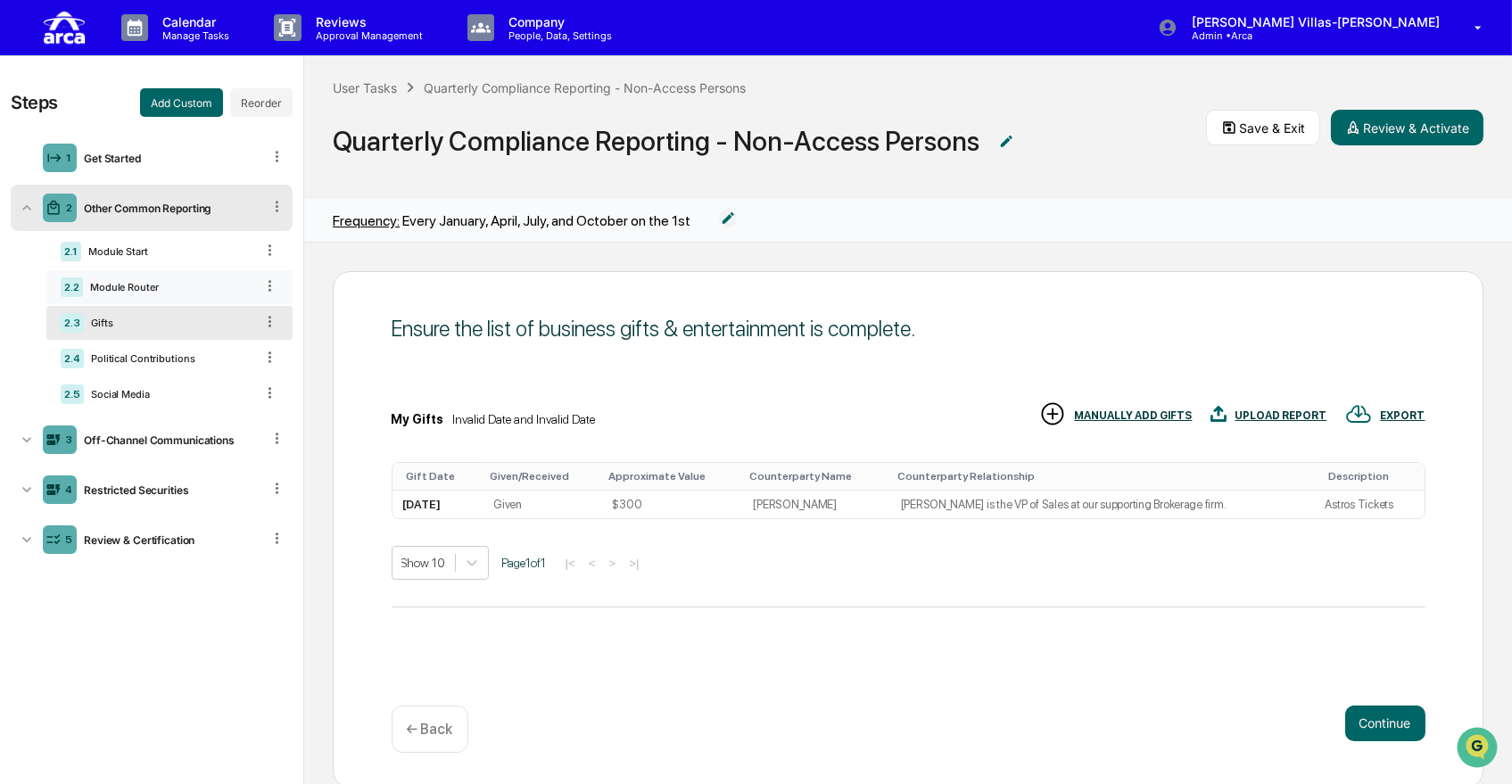
click at [134, 279] on div "2.2 Module Router" at bounding box center [169, 287] width 246 height 34
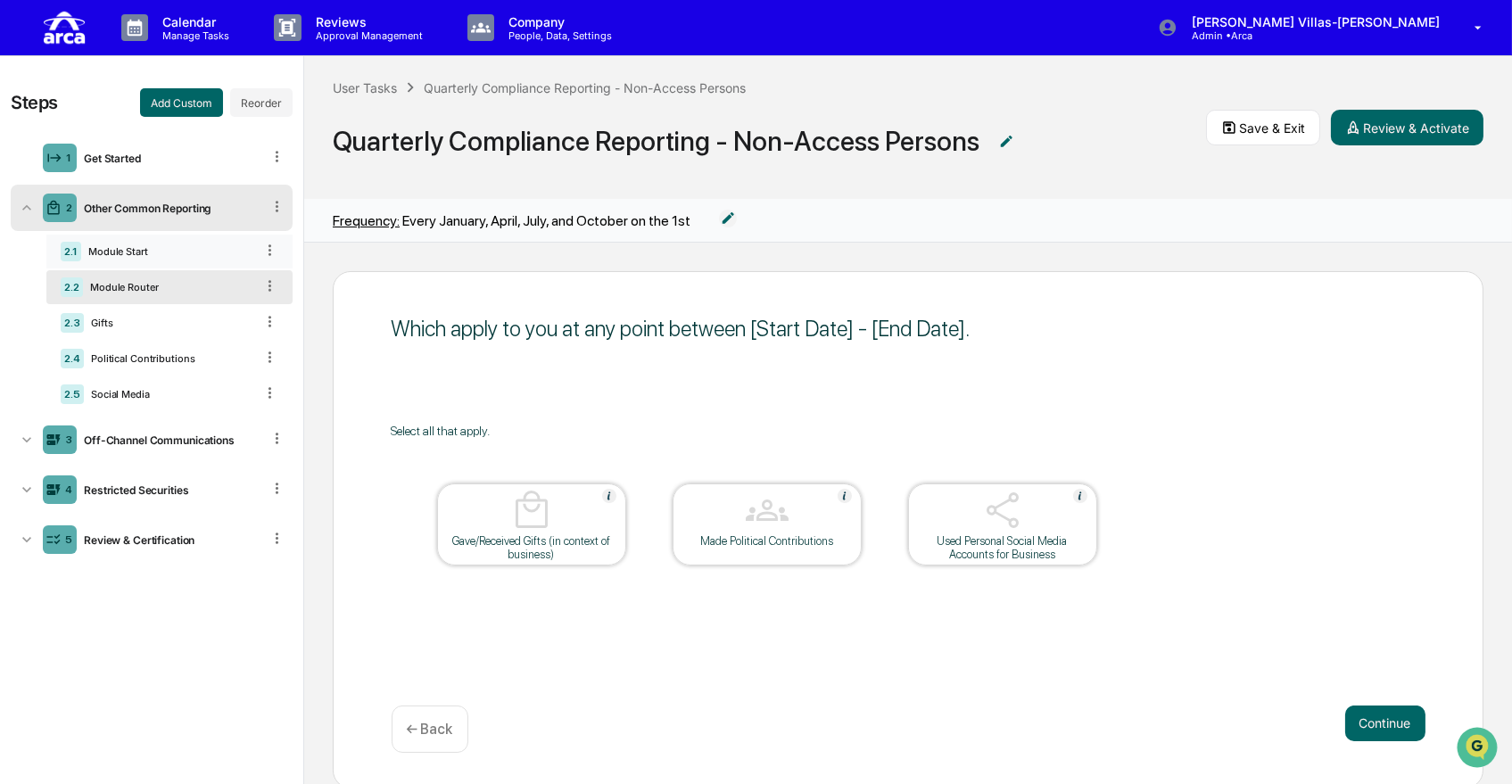
click at [147, 254] on div "Module Start" at bounding box center [168, 251] width 173 height 13
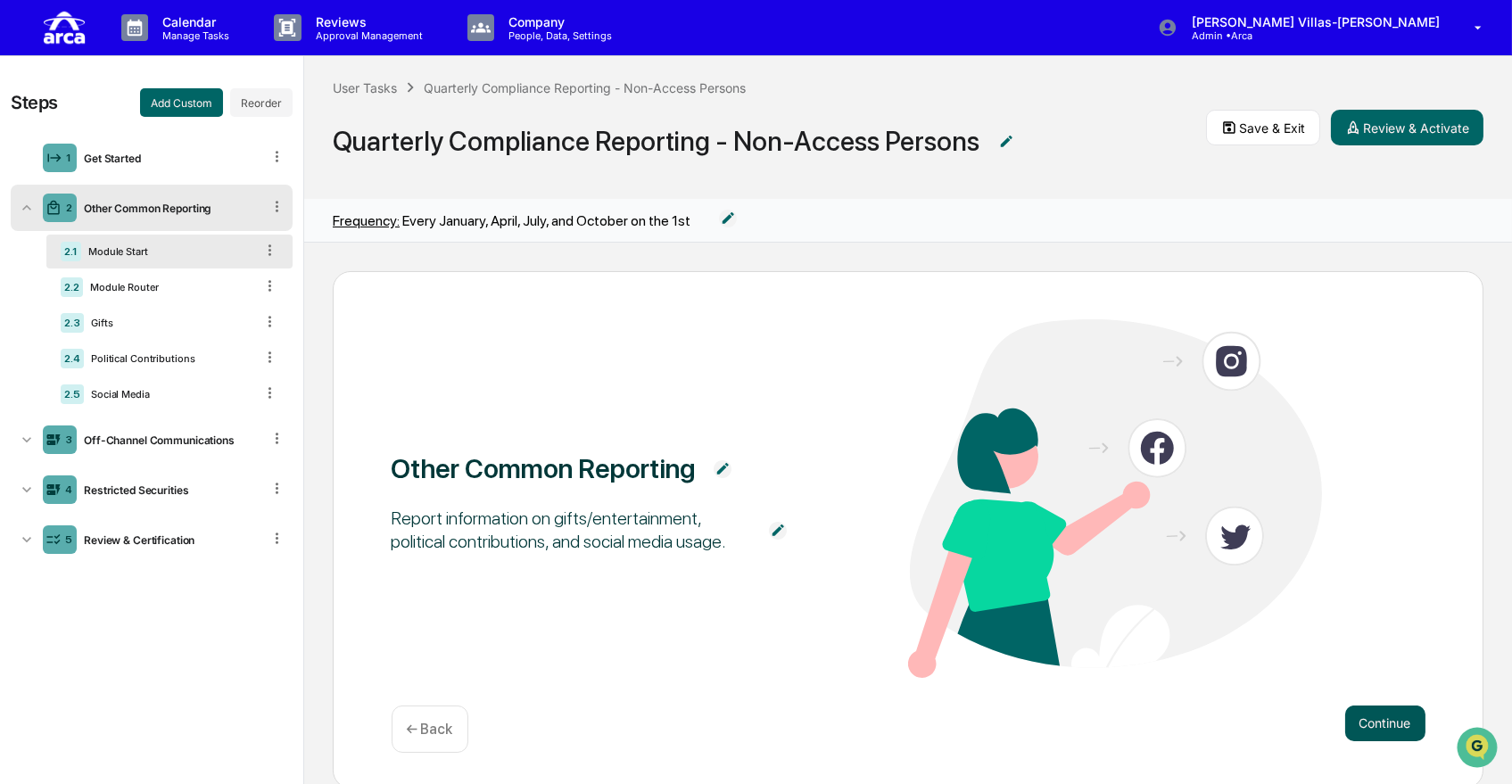
click at [1357, 720] on button "Continue" at bounding box center [1386, 723] width 80 height 36
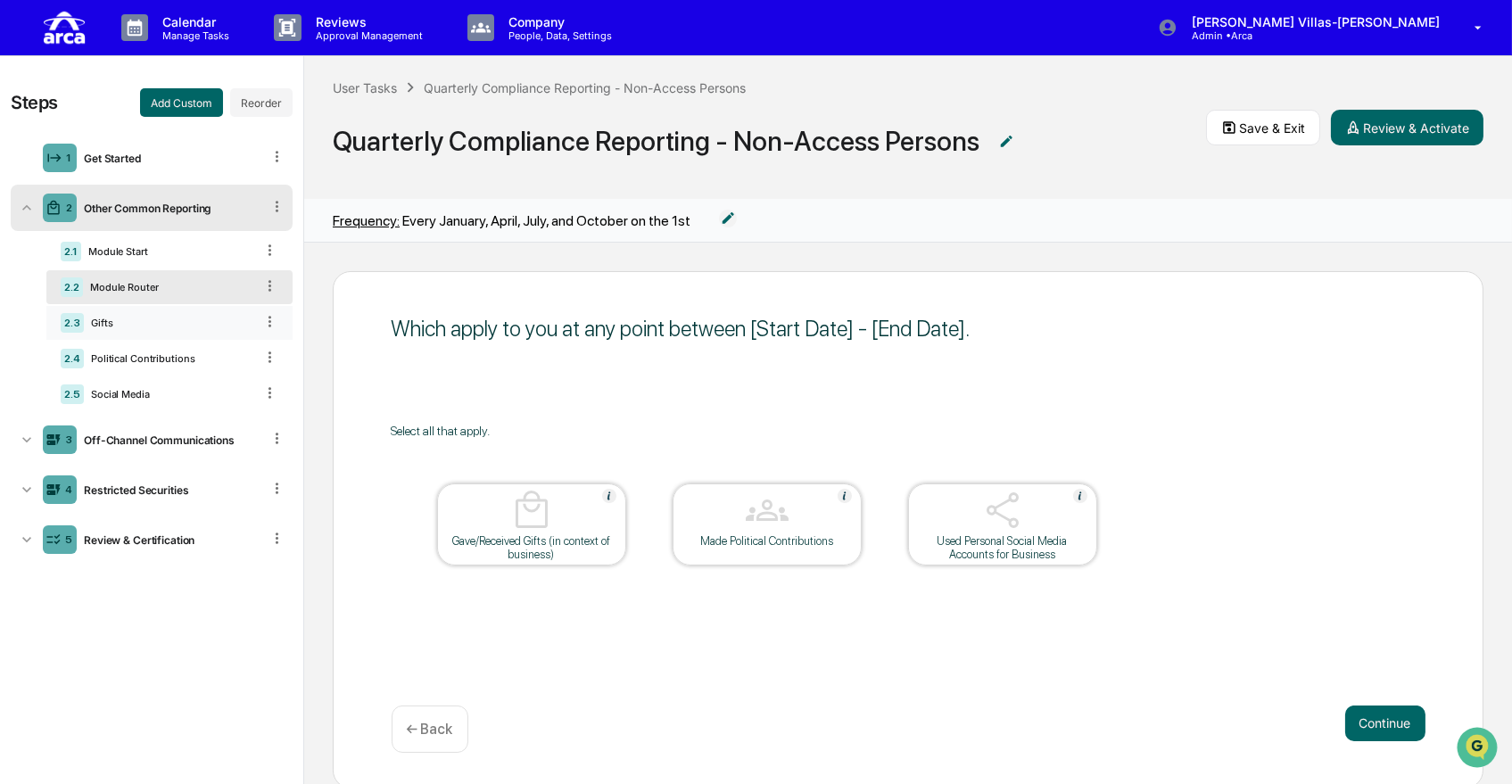
click at [131, 319] on div "Gifts" at bounding box center [169, 323] width 171 height 13
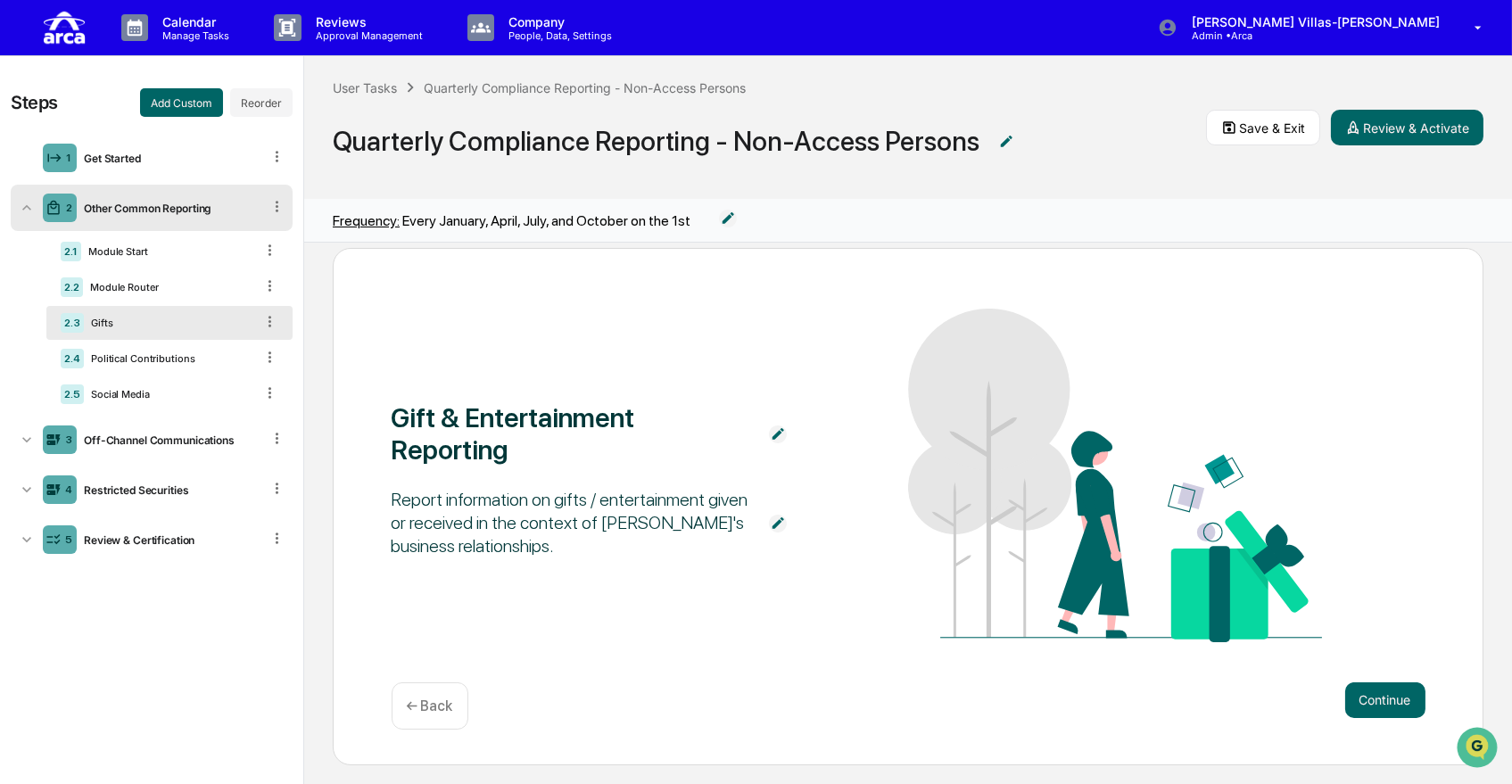
scroll to position [30, 0]
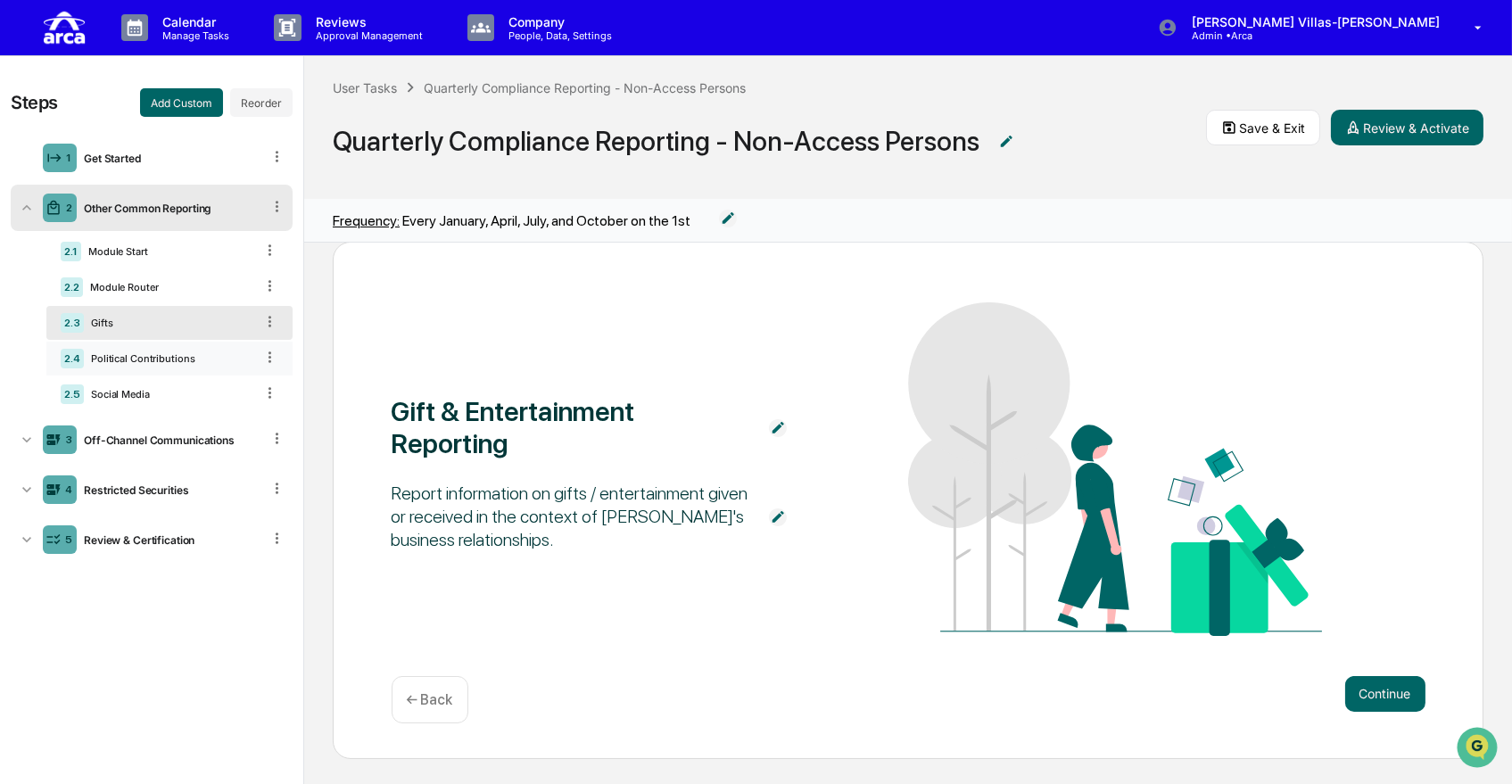
click at [168, 354] on div "Political Contributions" at bounding box center [169, 358] width 171 height 13
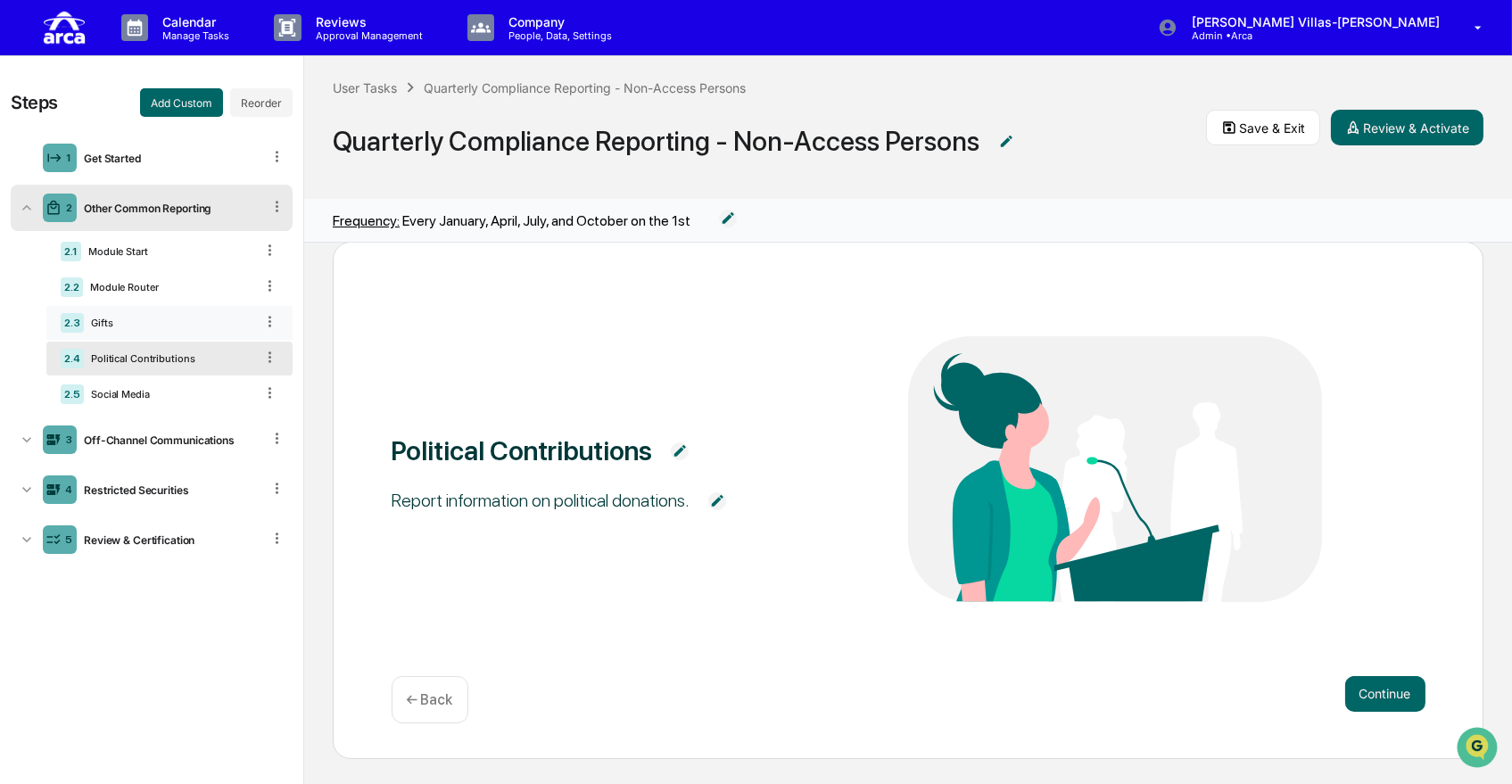
click at [182, 320] on div "Gifts" at bounding box center [169, 323] width 171 height 13
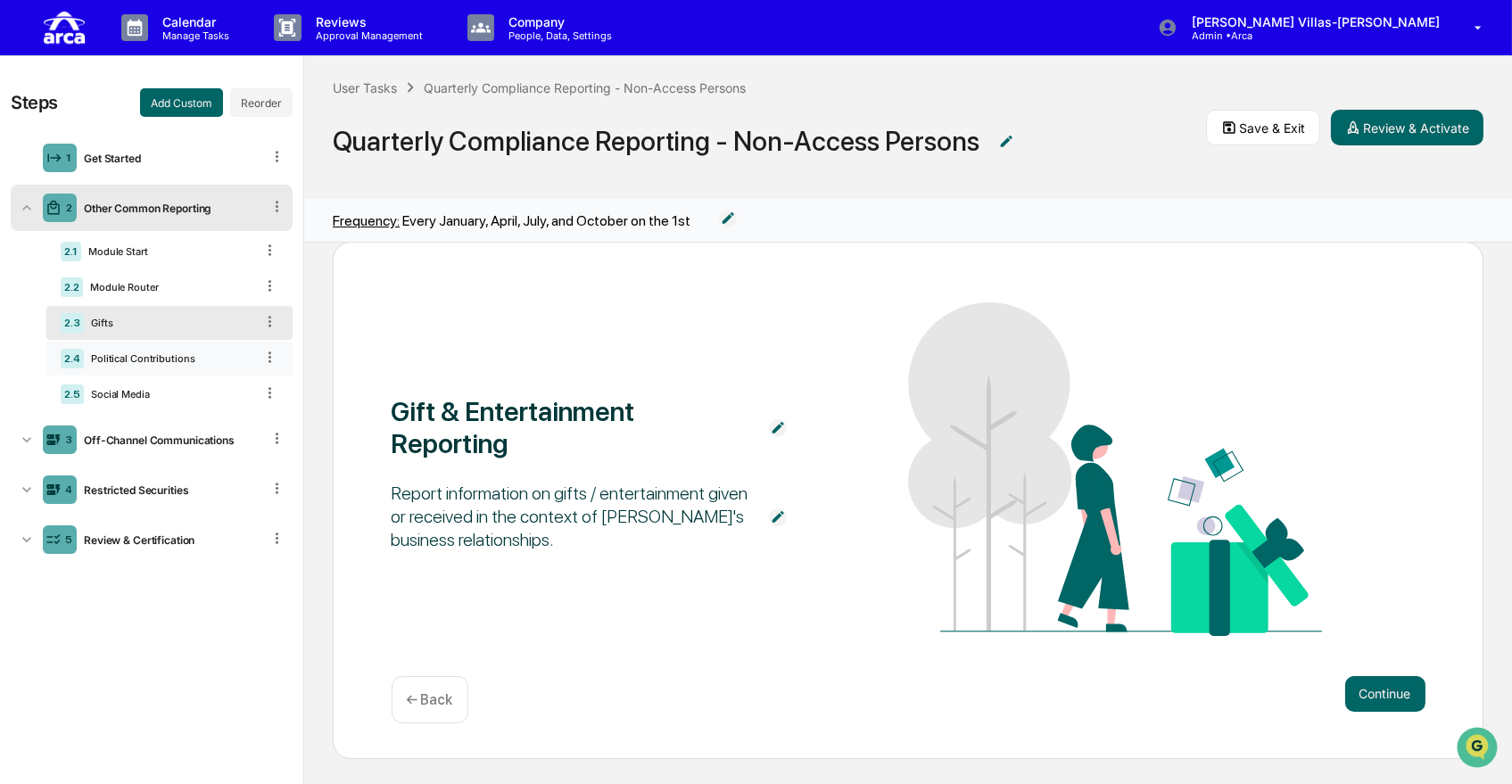
click at [186, 359] on div "Political Contributions" at bounding box center [169, 358] width 171 height 13
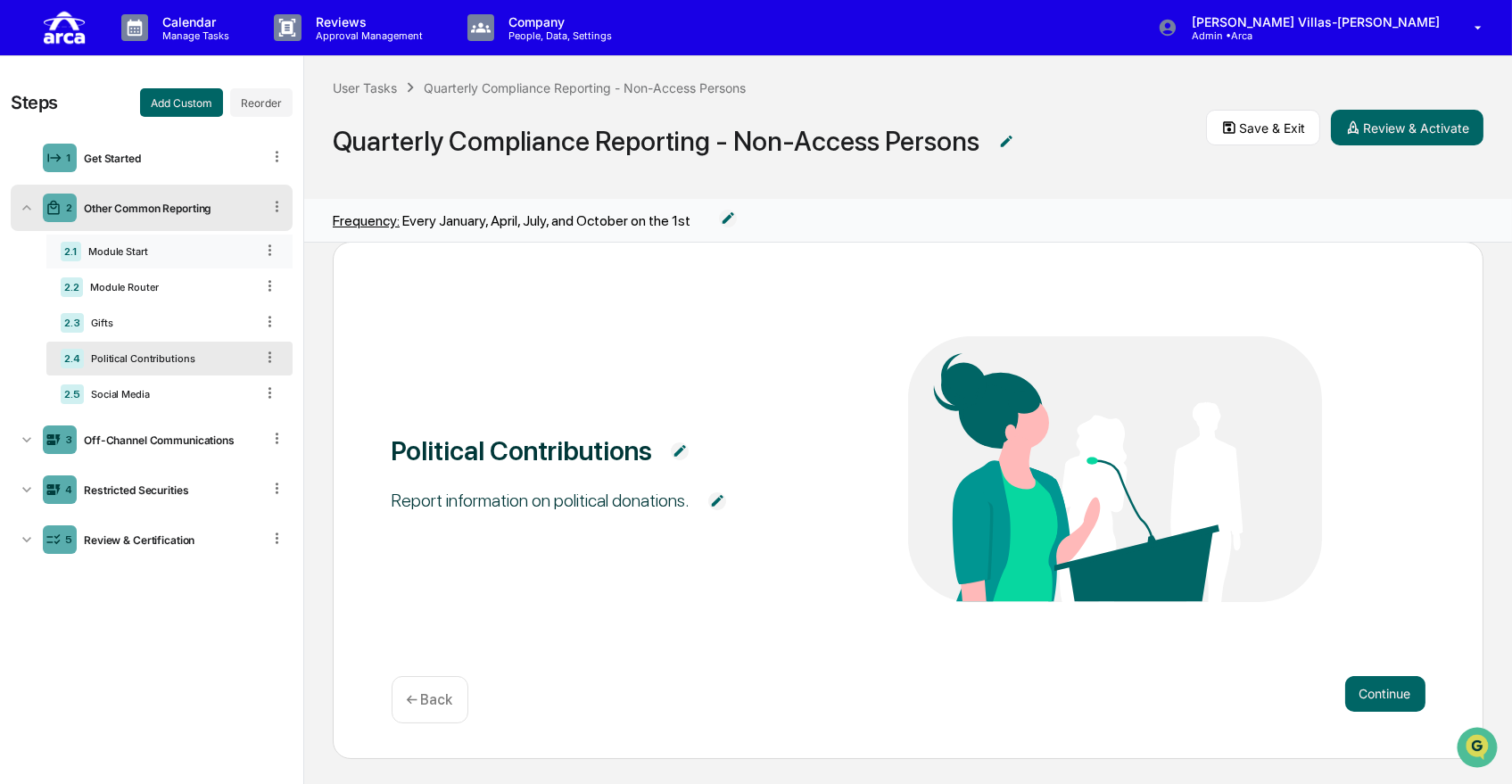
click at [172, 241] on div "2.1 Module Start" at bounding box center [169, 251] width 246 height 34
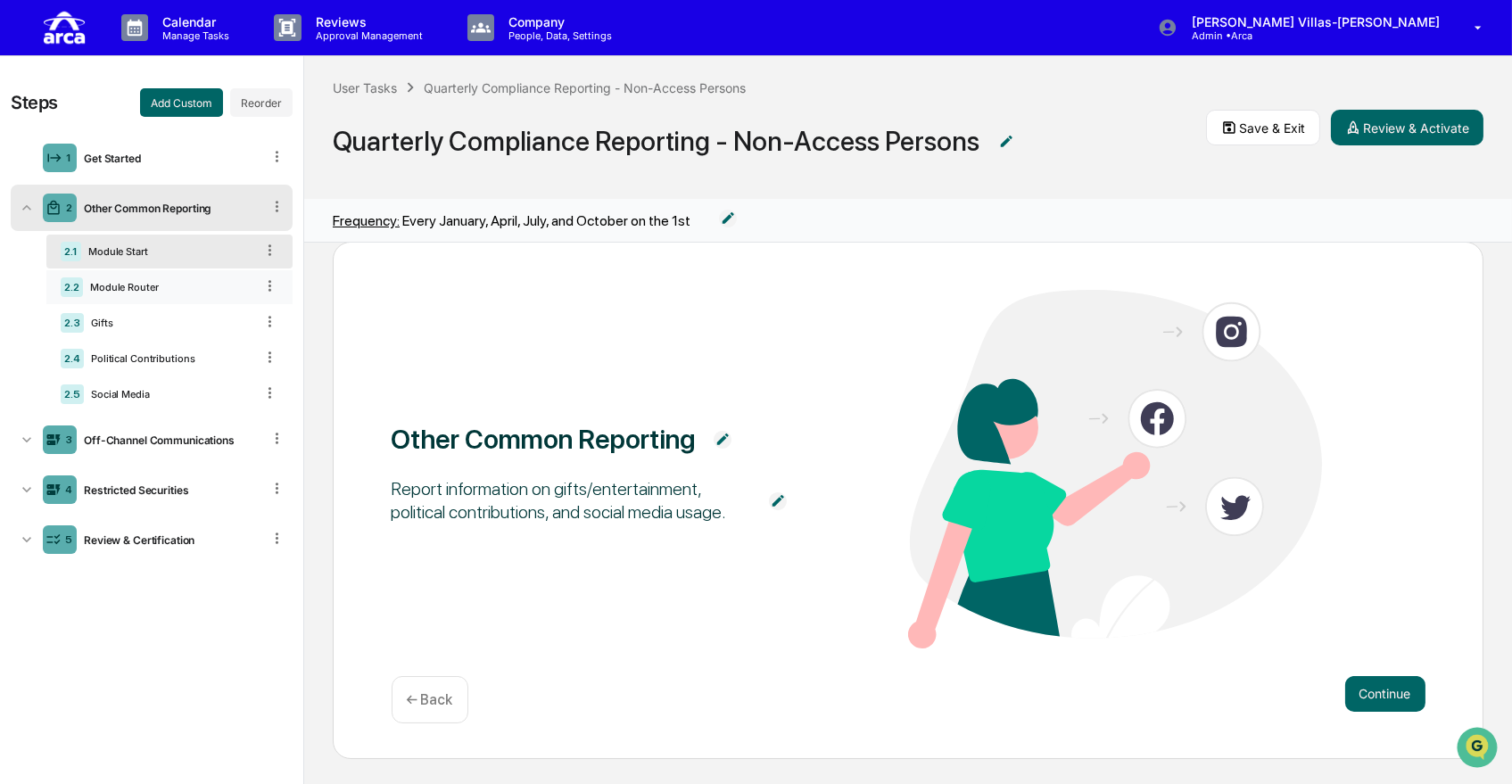
click at [139, 276] on div "2.2 Module Router" at bounding box center [169, 287] width 246 height 34
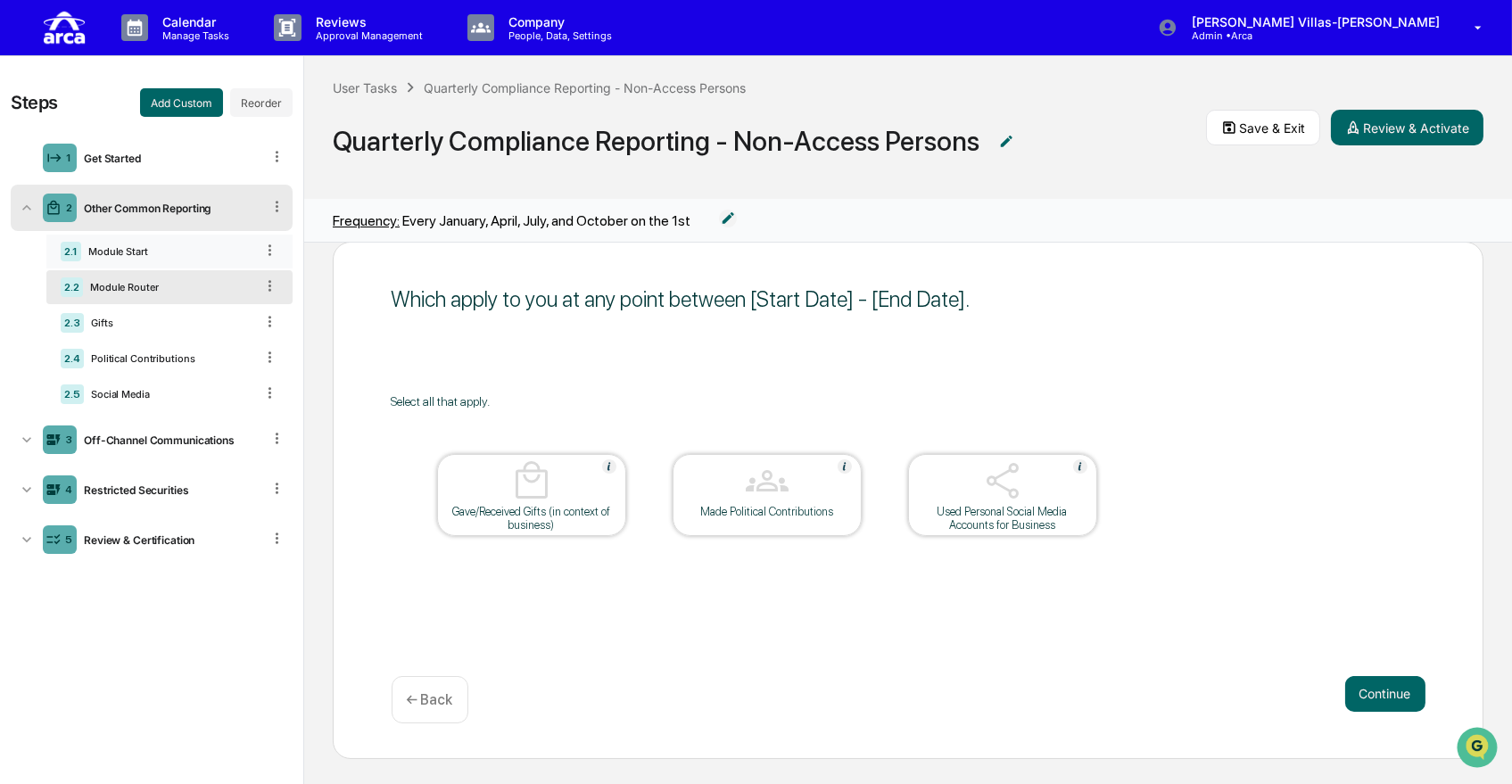
click at [145, 258] on div "2.1 Module Start" at bounding box center [169, 251] width 246 height 34
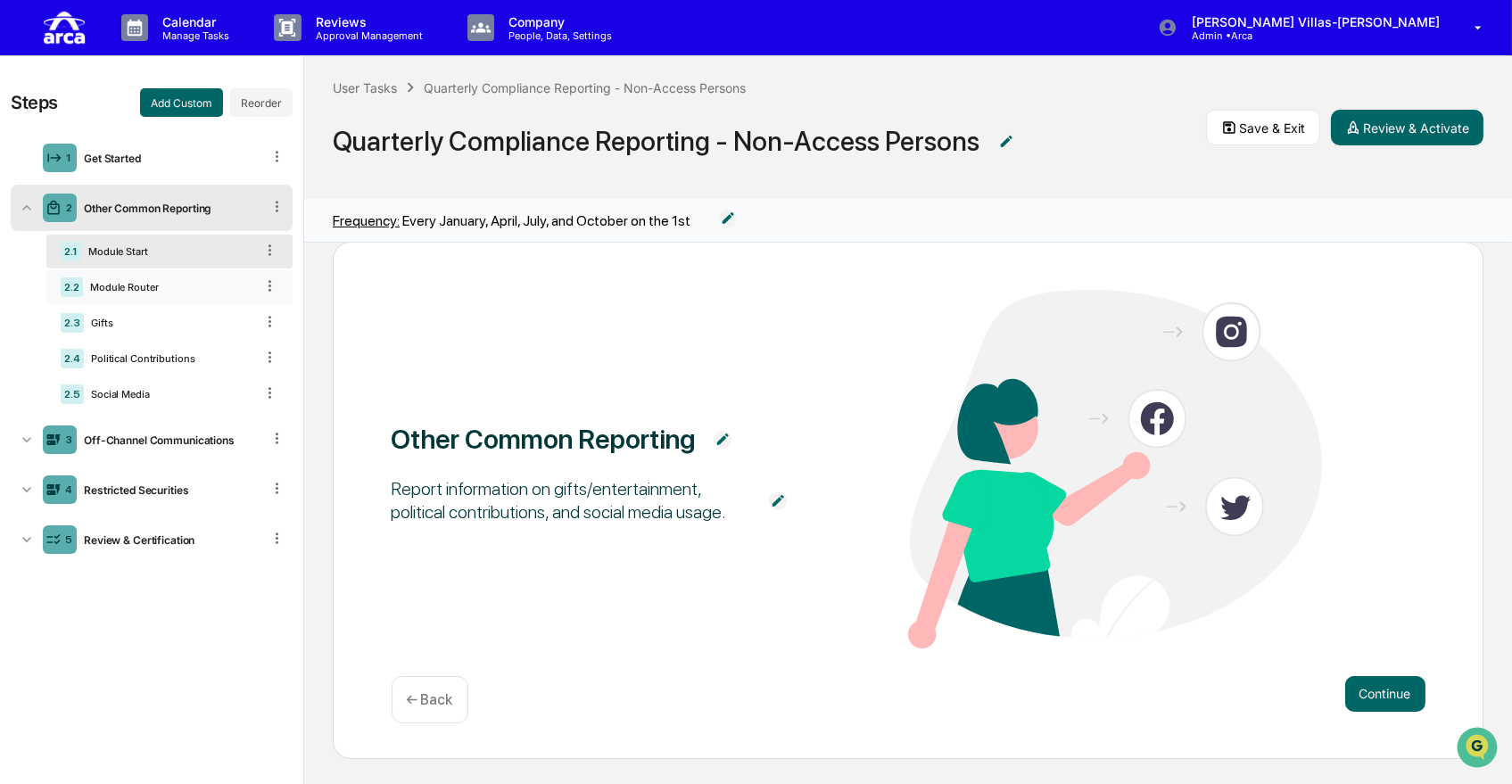
click at [156, 293] on div "2.2 Module Router" at bounding box center [169, 287] width 246 height 34
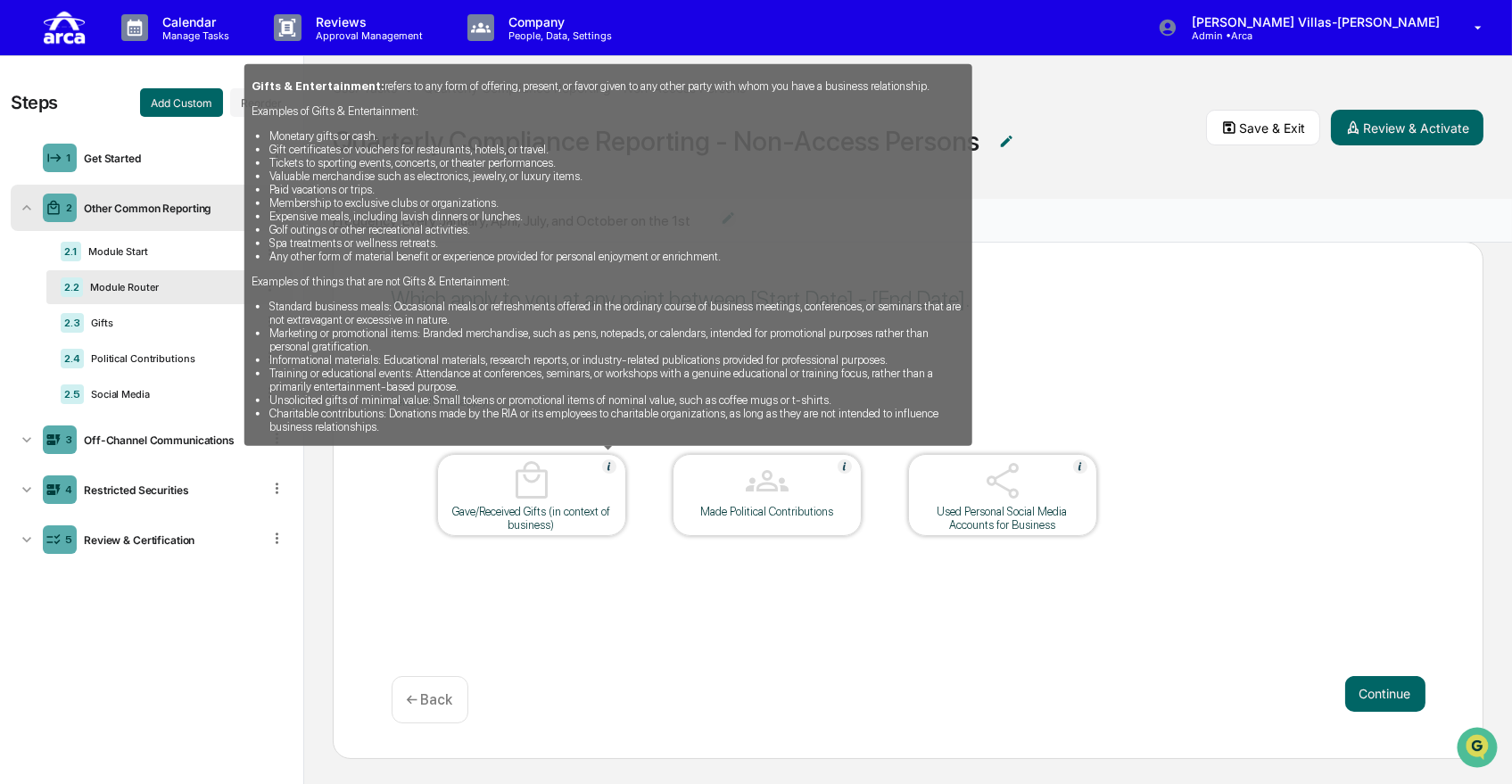
click at [608, 466] on img at bounding box center [610, 467] width 14 height 14
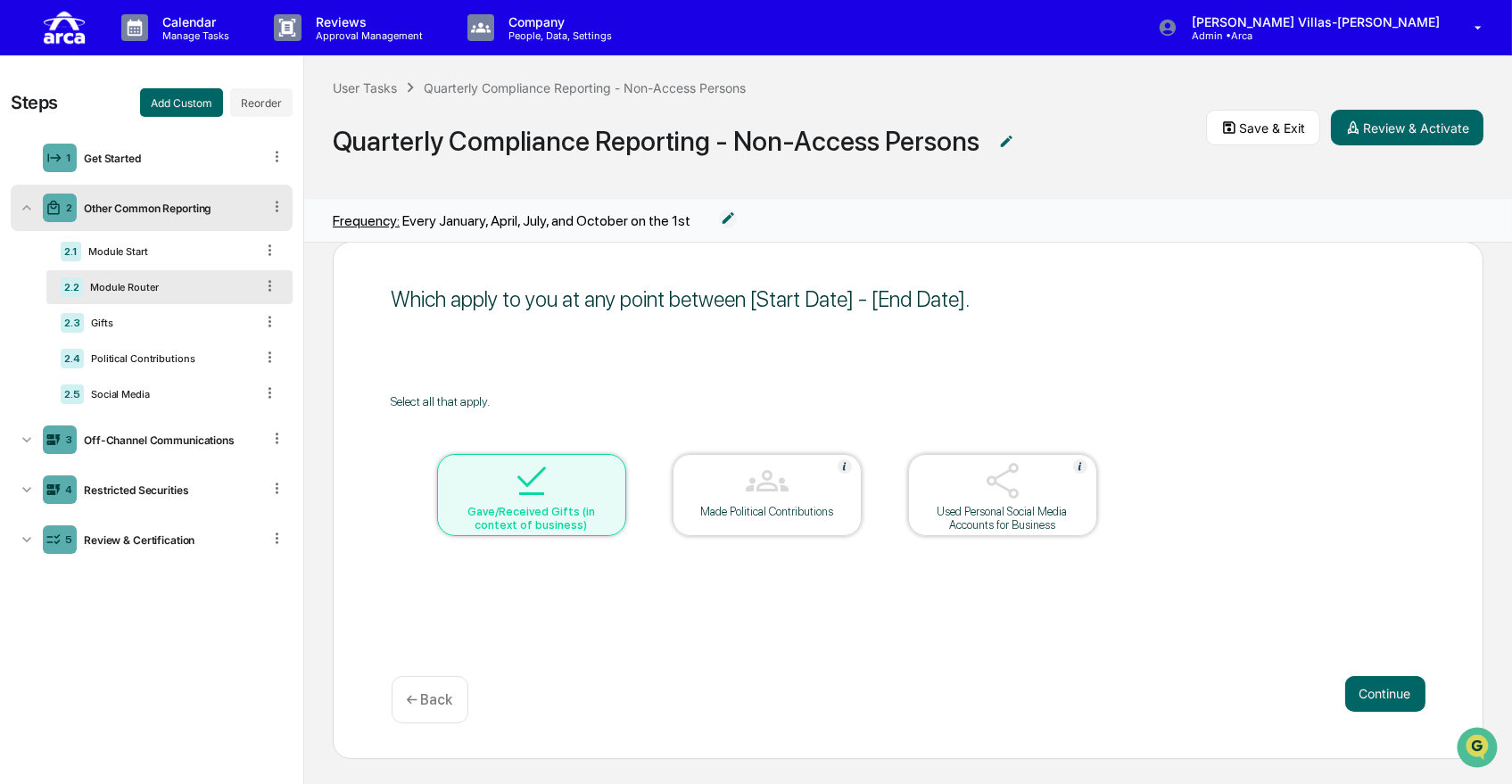
click at [608, 466] on div at bounding box center [532, 482] width 179 height 46
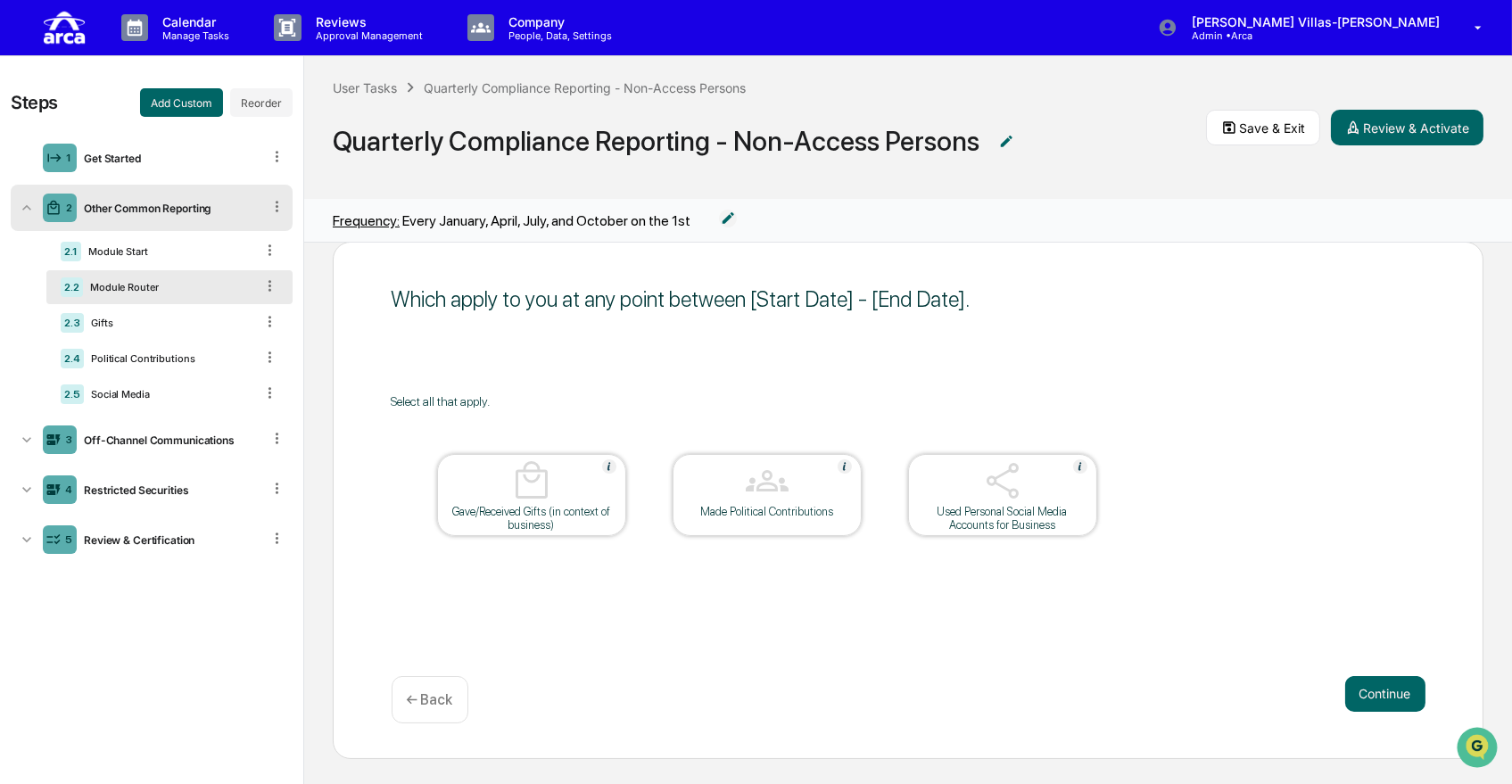
click at [1235, 384] on div "Which apply to you at any point between [Start Date] - [End Date]. Select all t…" at bounding box center [908, 500] width 1151 height 517
click at [21, 446] on icon at bounding box center [27, 440] width 18 height 18
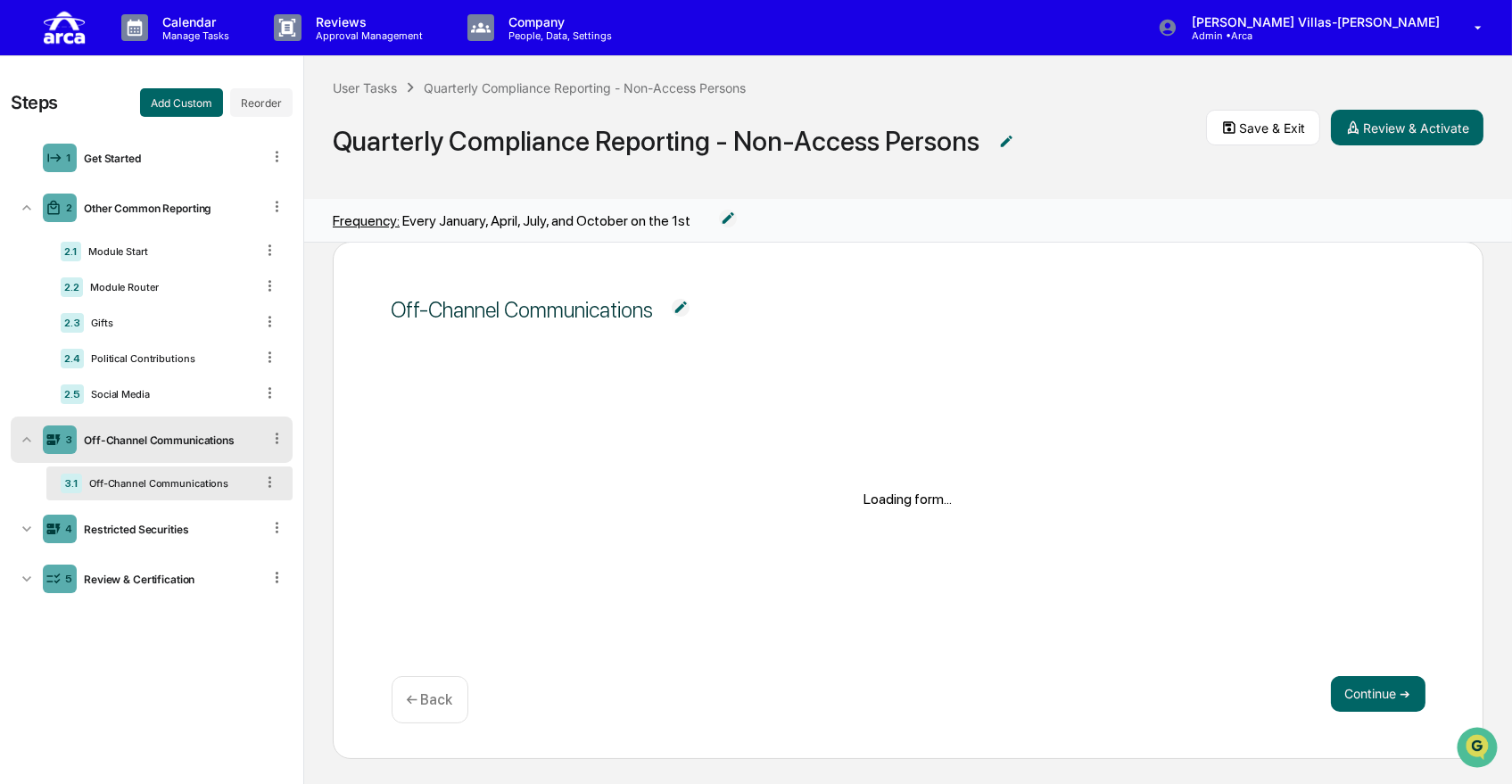
scroll to position [21, 0]
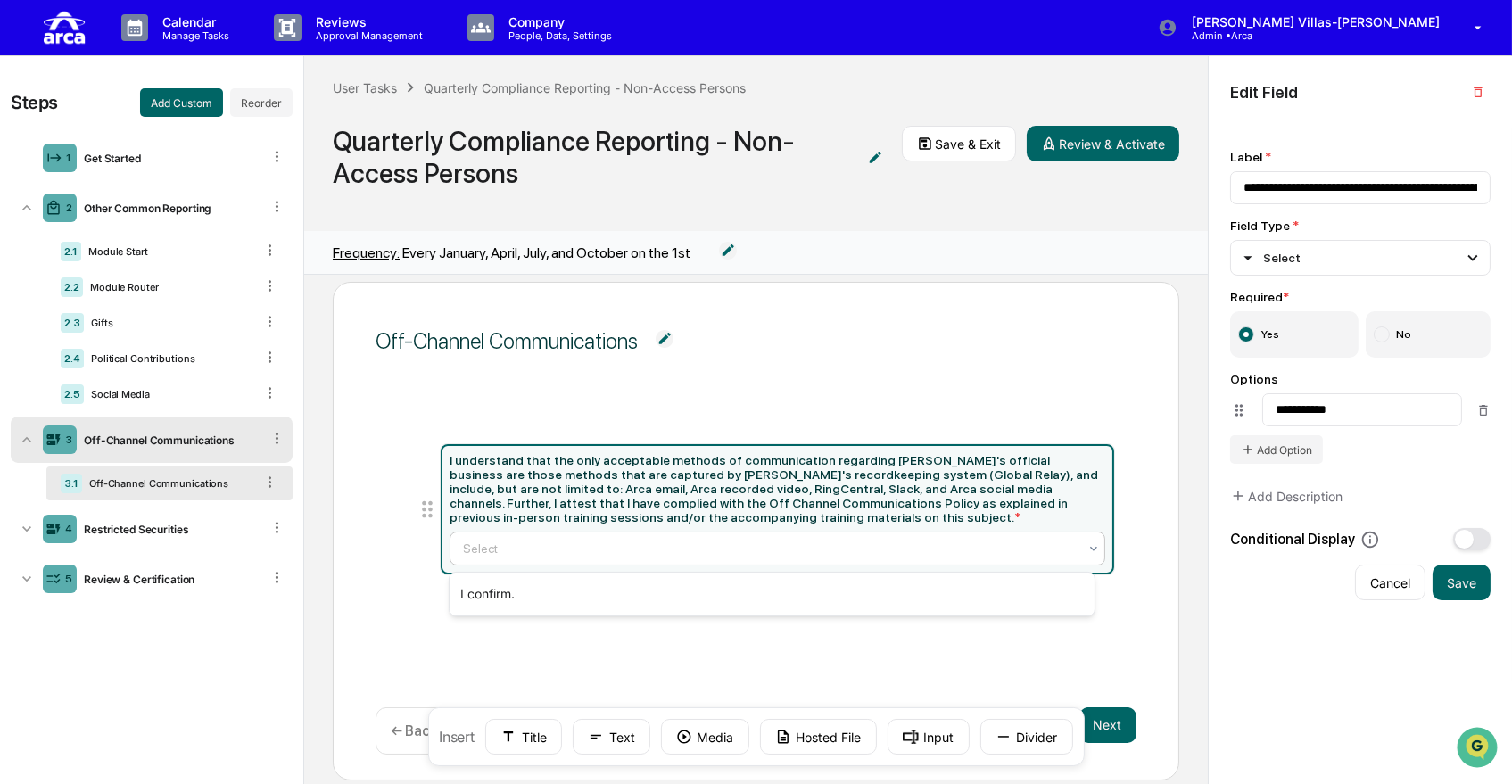
click at [529, 556] on div at bounding box center [770, 549] width 613 height 18
click at [354, 429] on div "Off-Channel Communications I understand that the only acceptable methods of com…" at bounding box center [756, 531] width 847 height 499
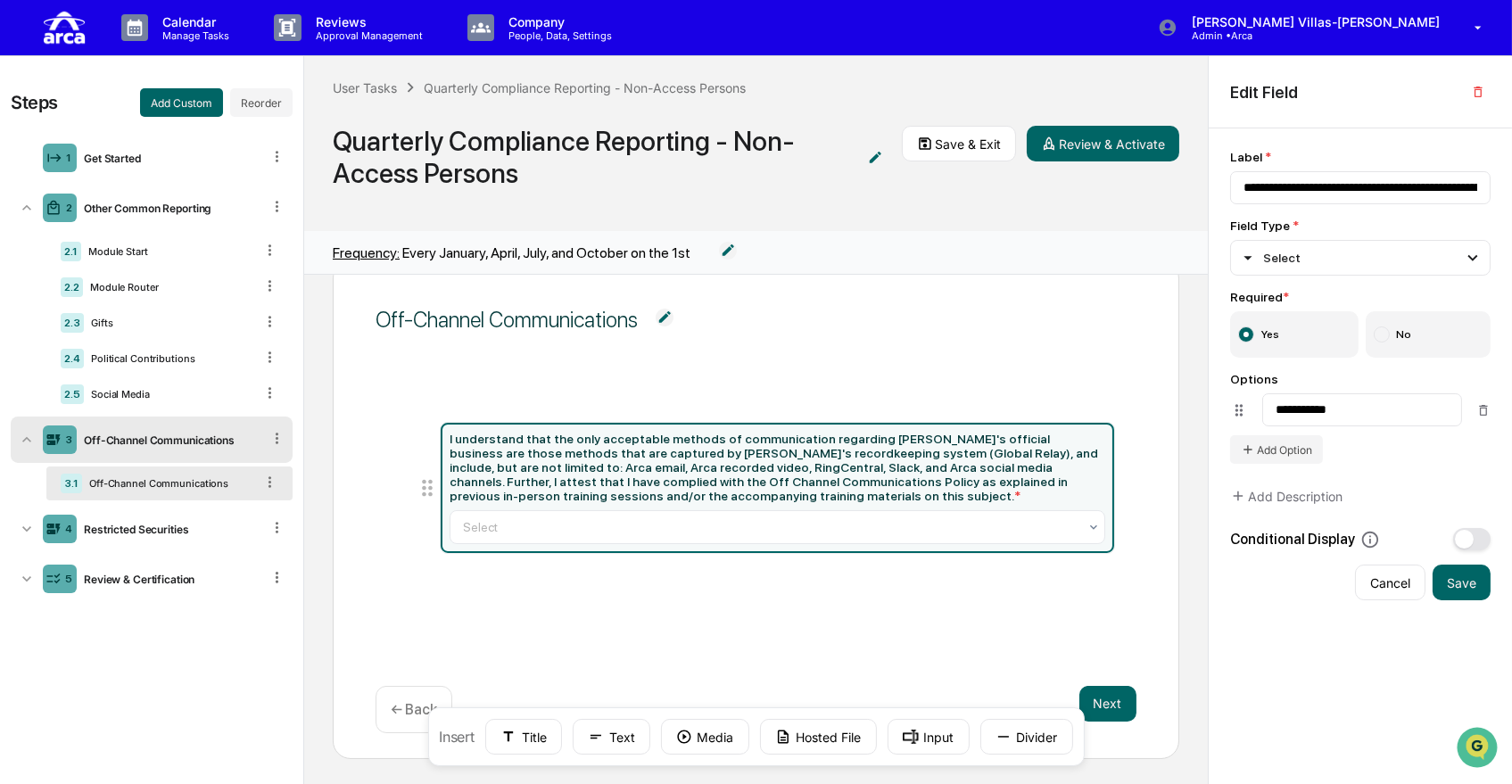
scroll to position [43, 0]
click at [19, 534] on icon at bounding box center [27, 529] width 18 height 18
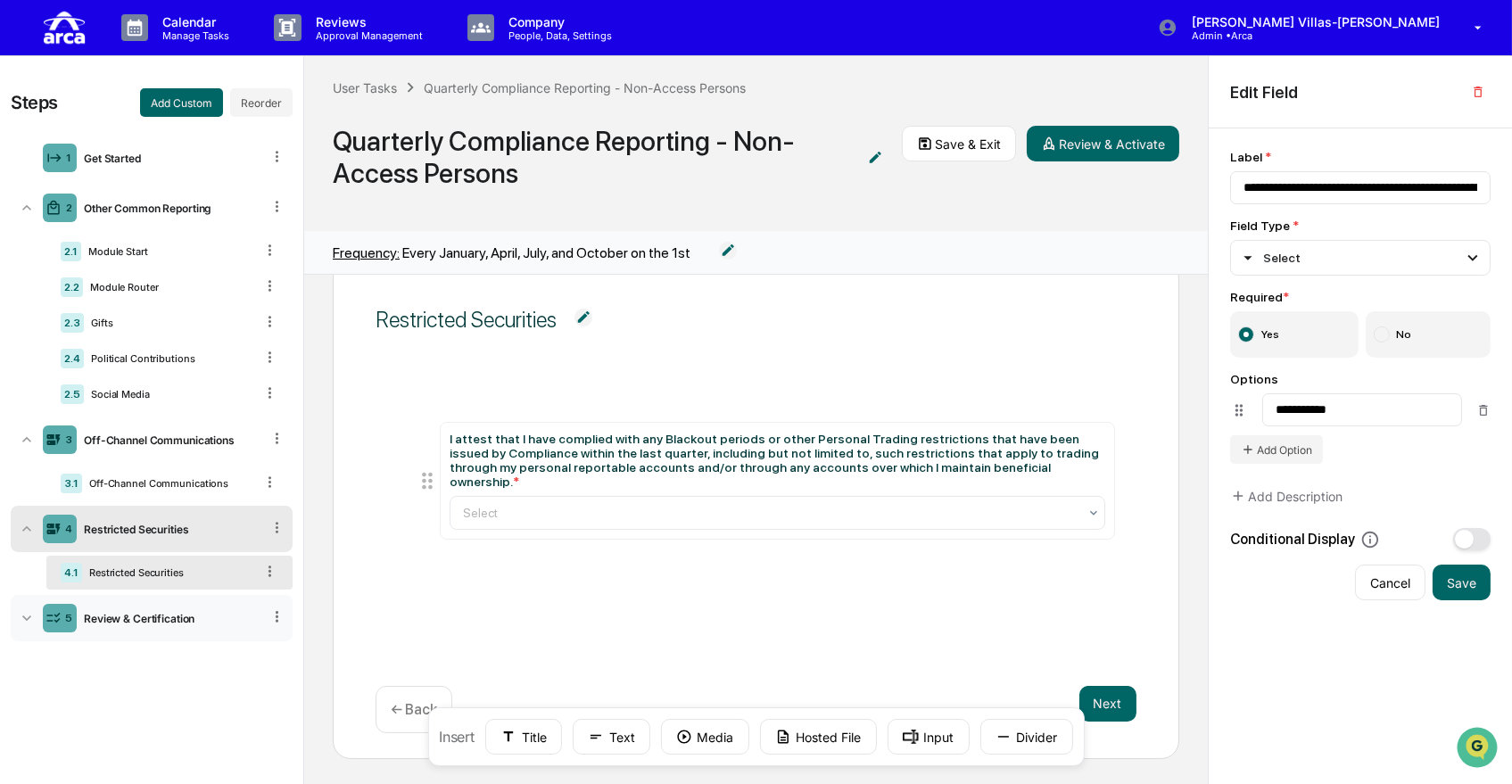
click at [29, 618] on icon at bounding box center [27, 618] width 9 height 5
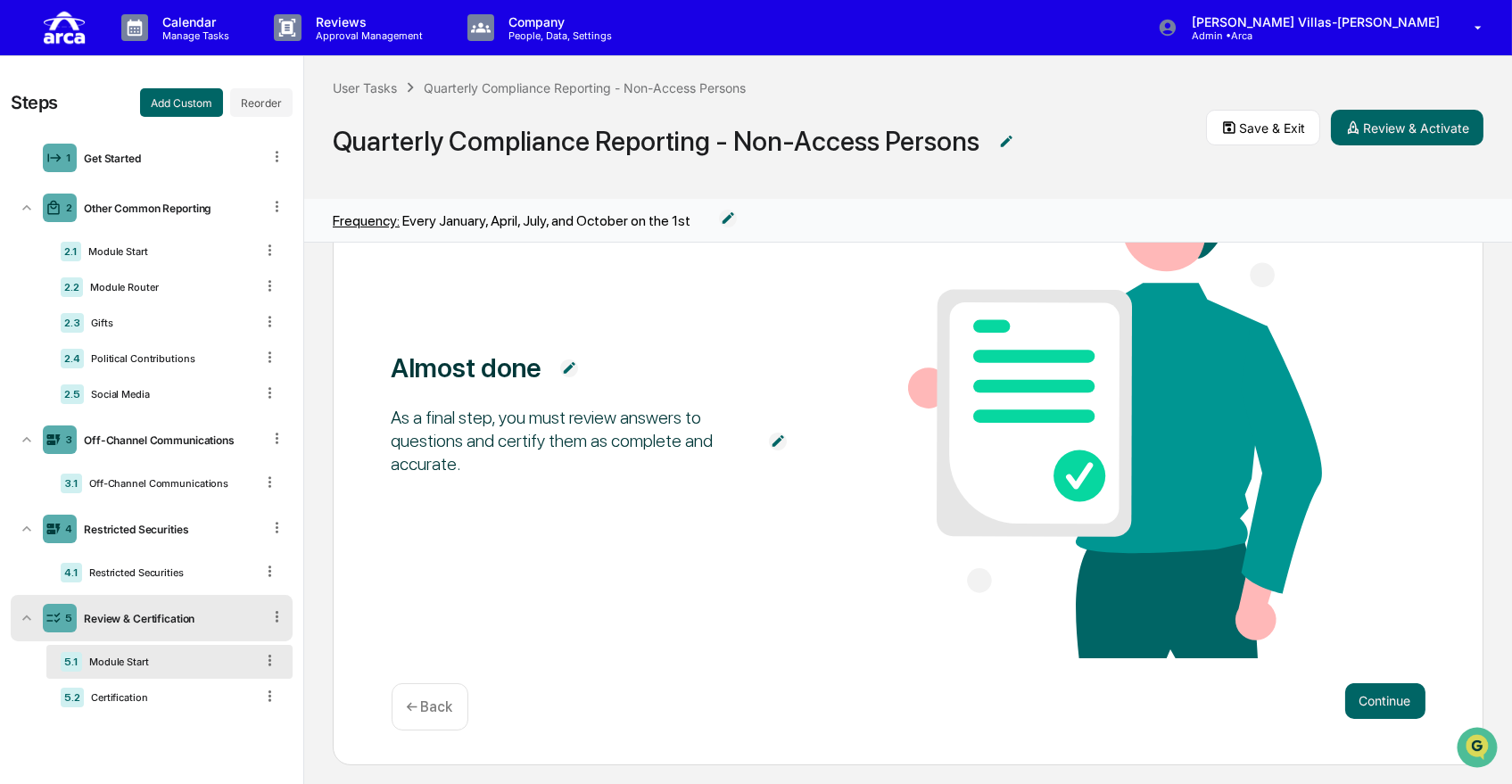
scroll to position [157, 0]
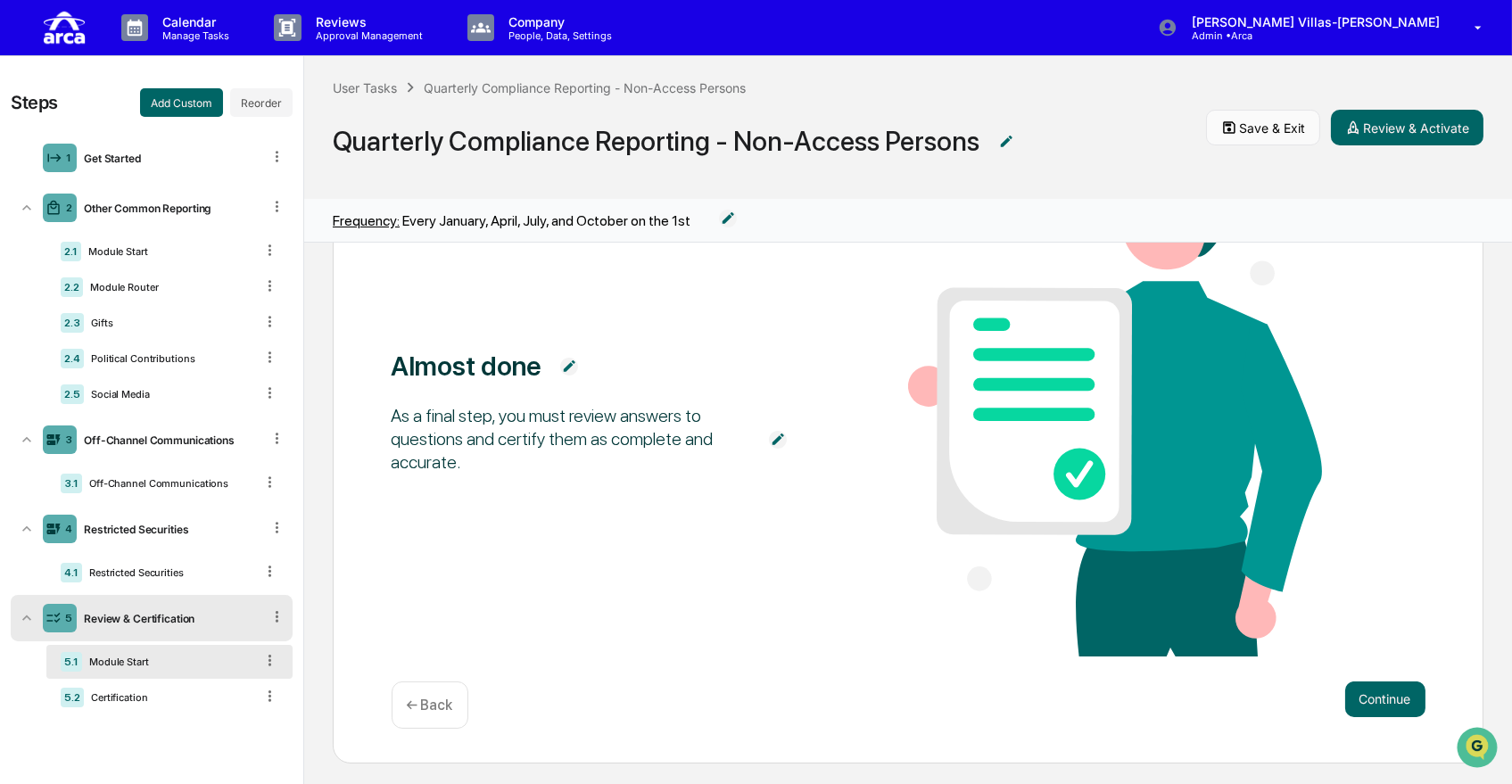
click at [1261, 127] on button "Save & Exit" at bounding box center [1263, 128] width 114 height 36
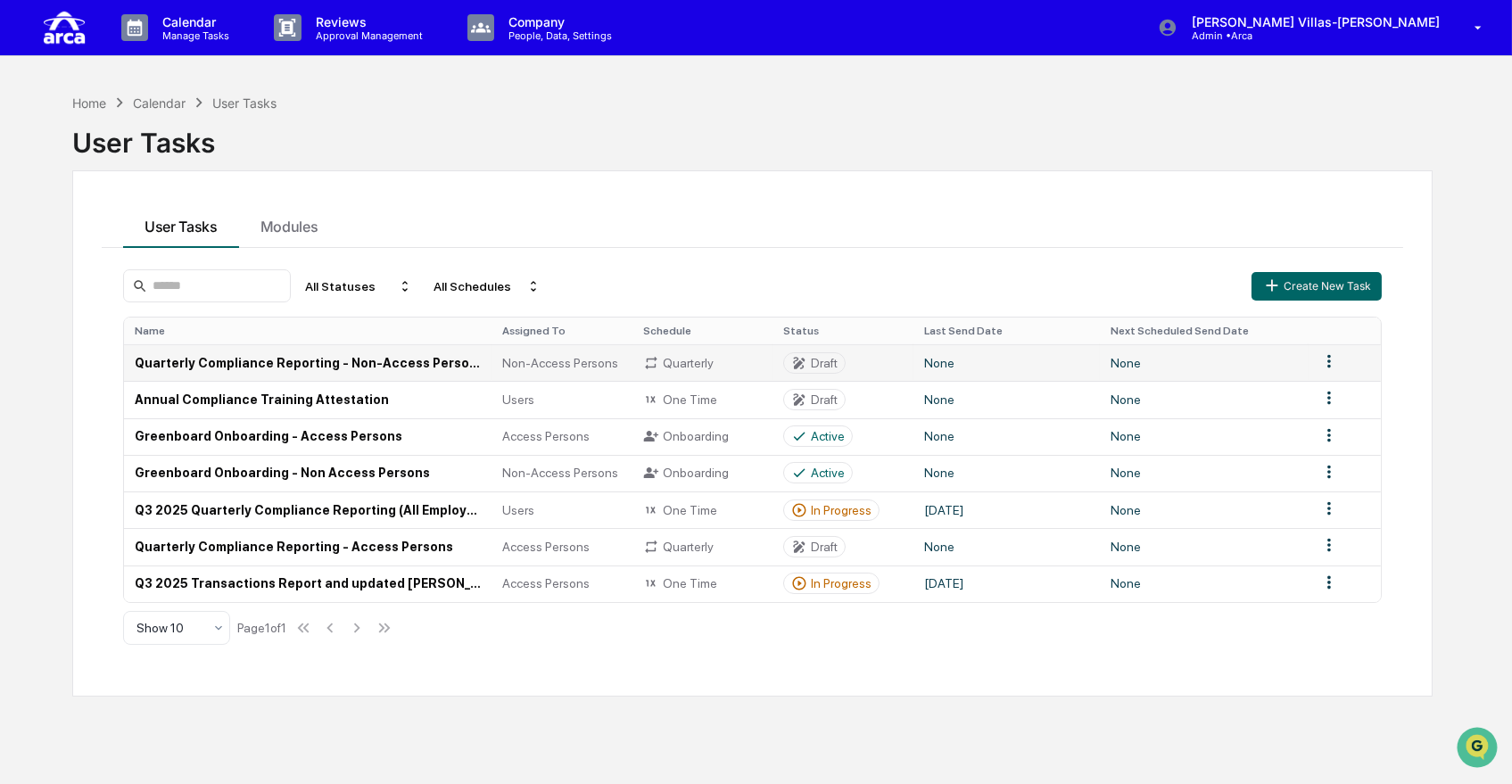
click at [317, 365] on td "Quarterly Compliance Reporting - Non-Access Persons" at bounding box center [308, 362] width 367 height 37
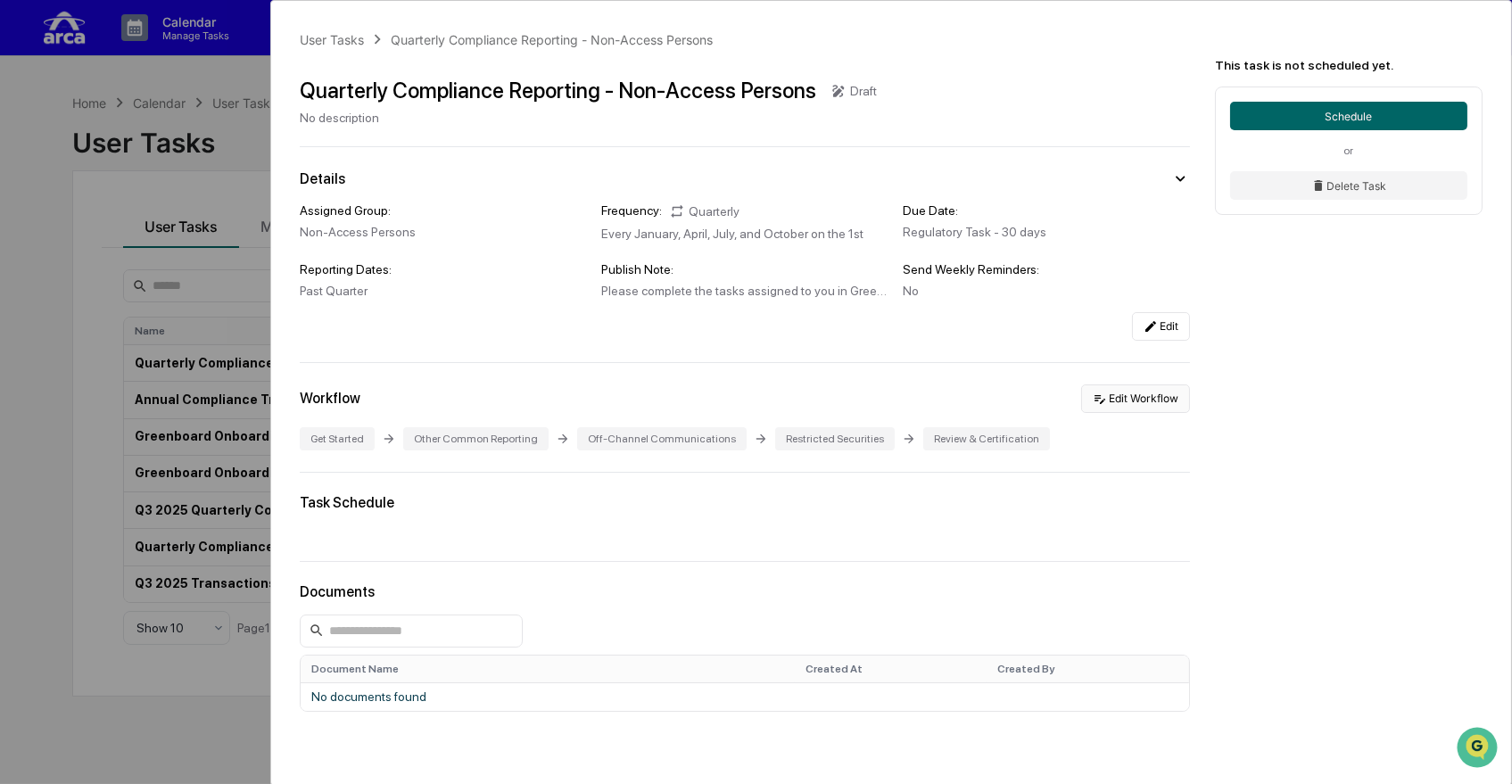
click at [1106, 398] on button "Edit Workflow" at bounding box center [1136, 399] width 109 height 29
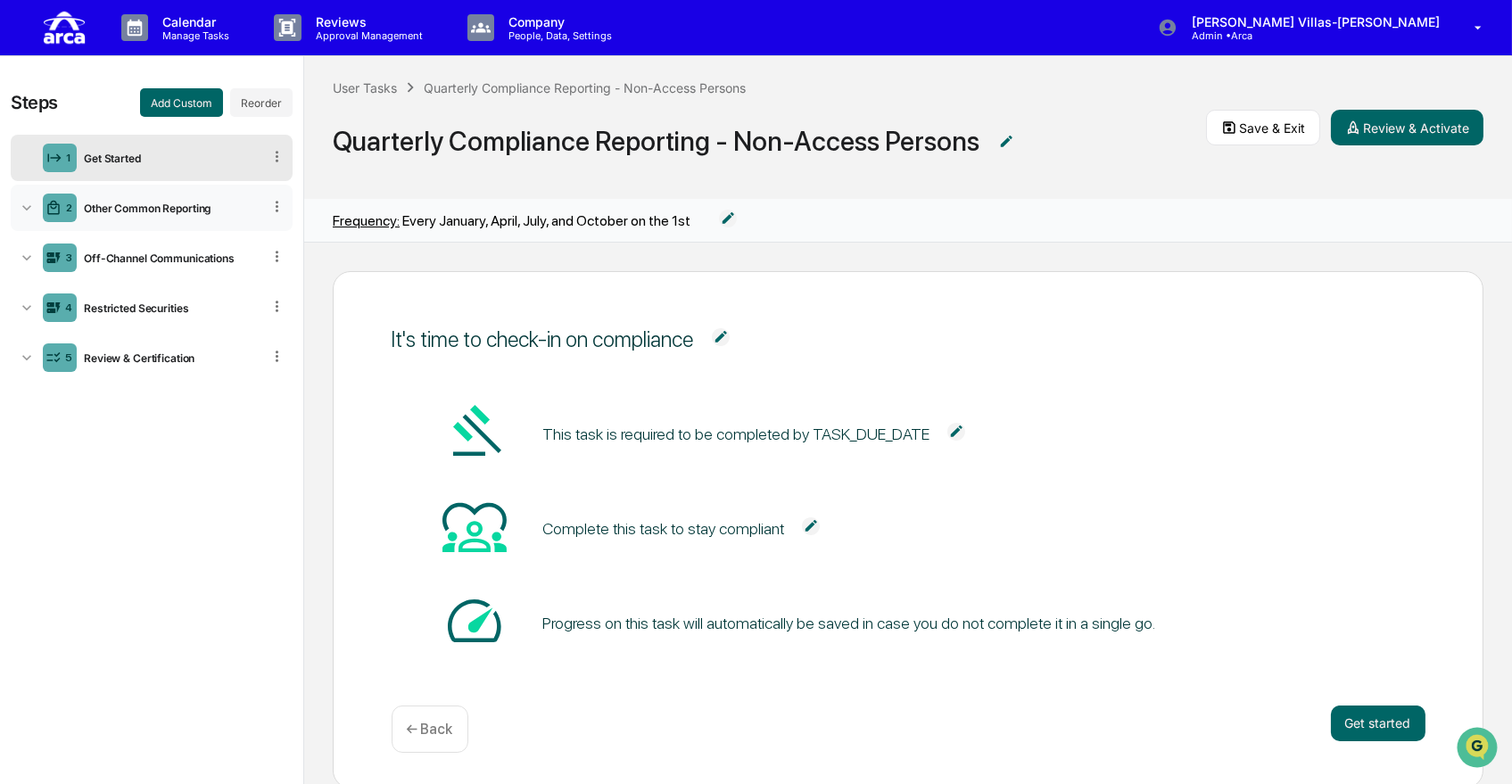
click at [22, 205] on icon at bounding box center [27, 208] width 18 height 18
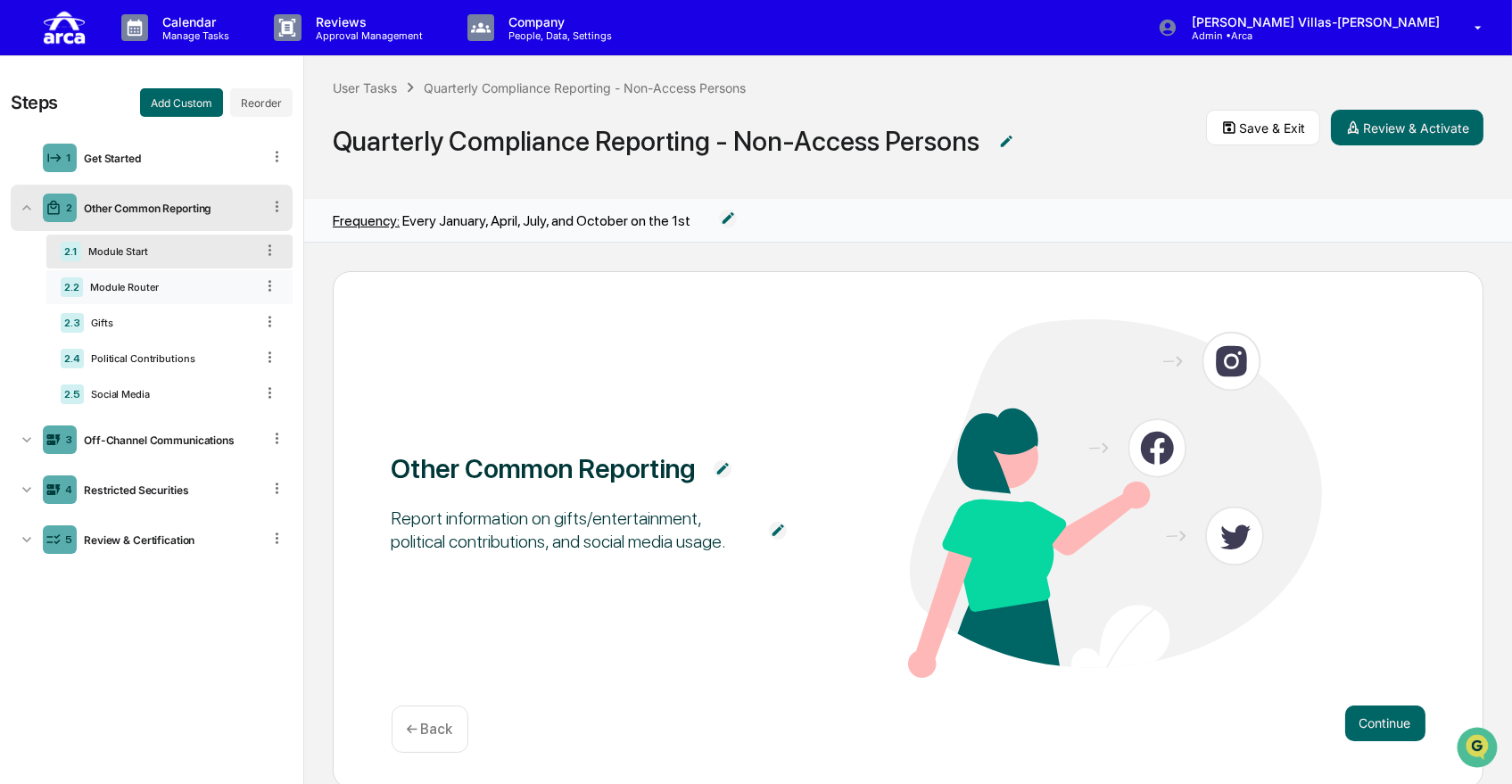
click at [177, 295] on div "2.2 Module Router" at bounding box center [169, 287] width 246 height 34
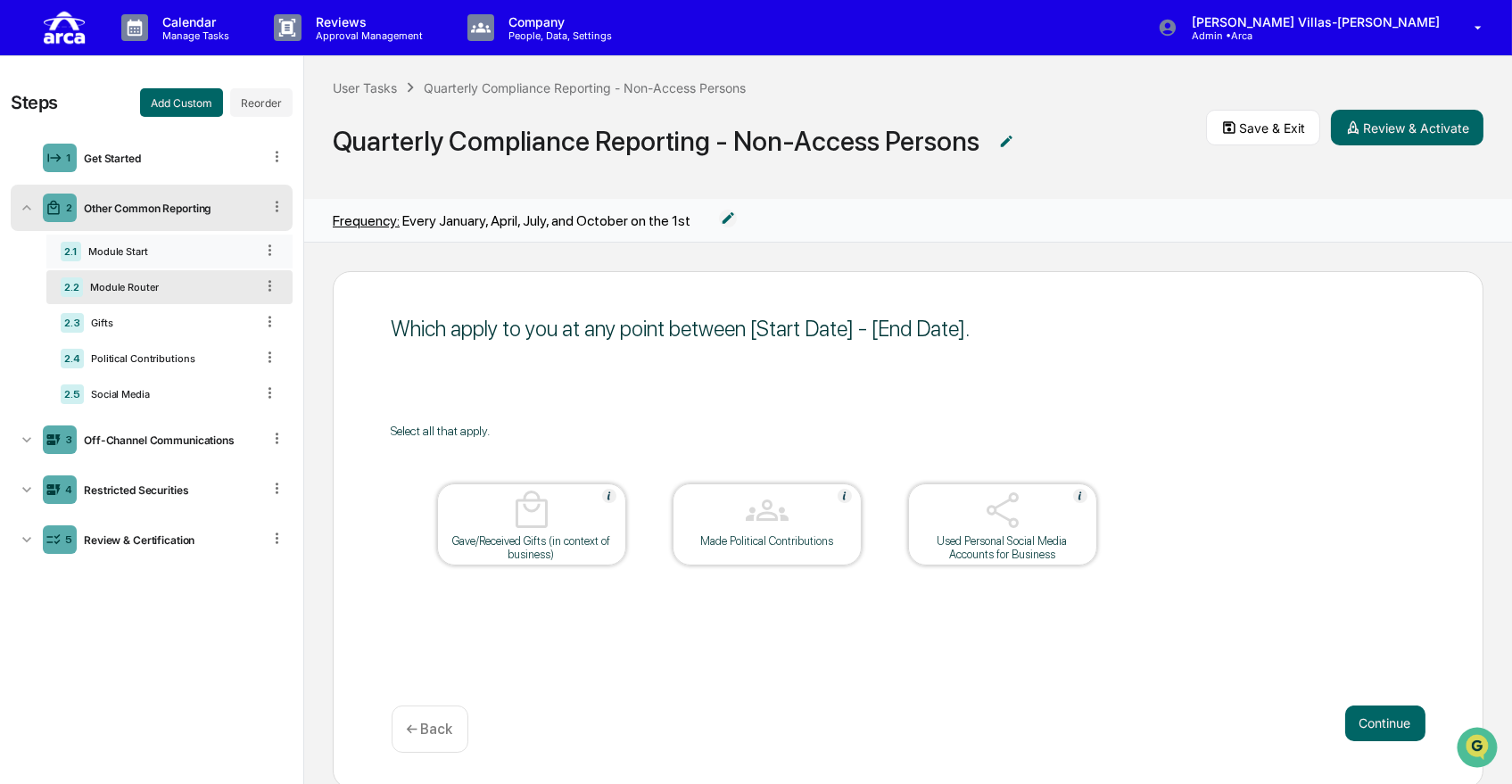
click at [192, 260] on div "2.1 Module Start" at bounding box center [169, 251] width 246 height 34
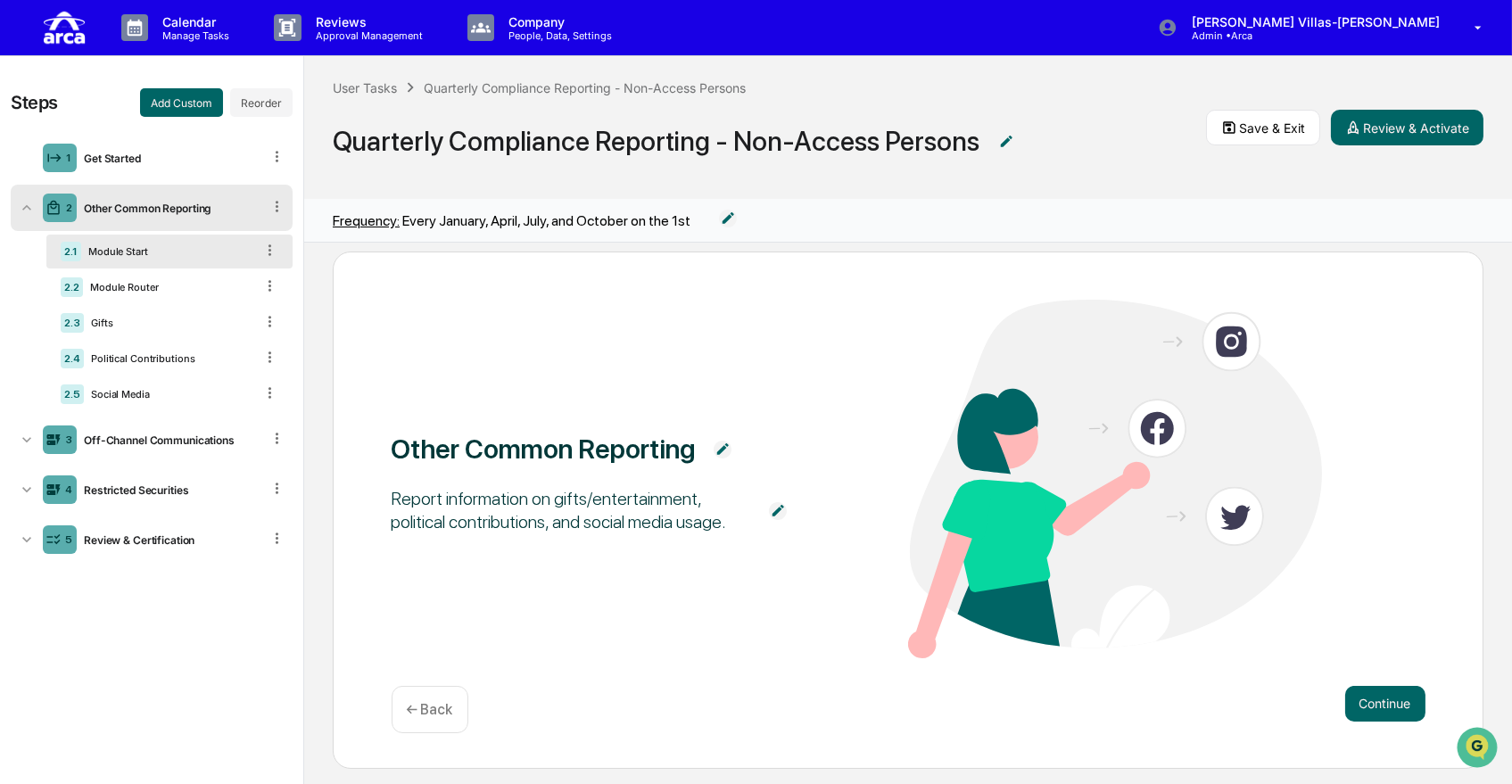
scroll to position [30, 0]
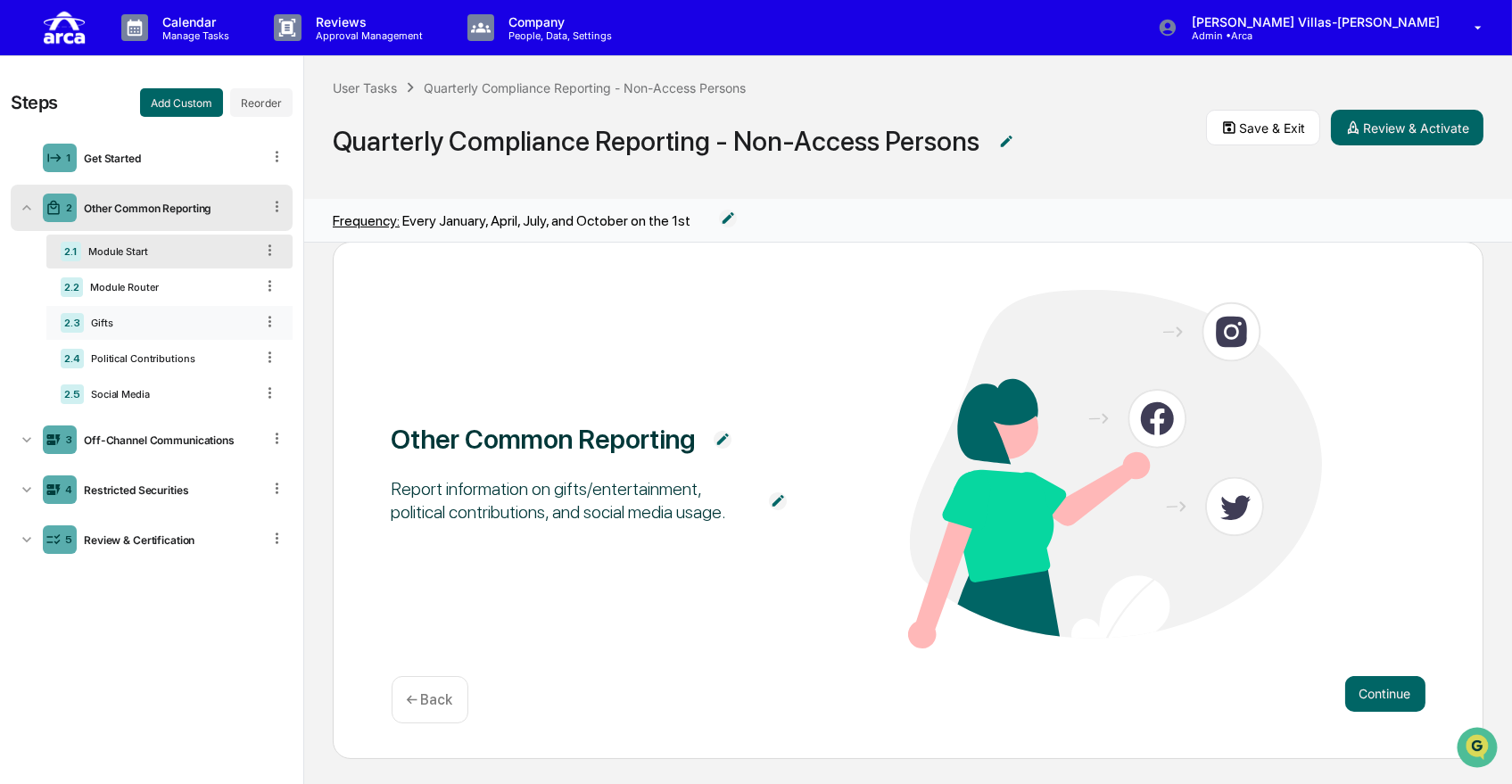
click at [147, 328] on div "Gifts" at bounding box center [169, 323] width 171 height 13
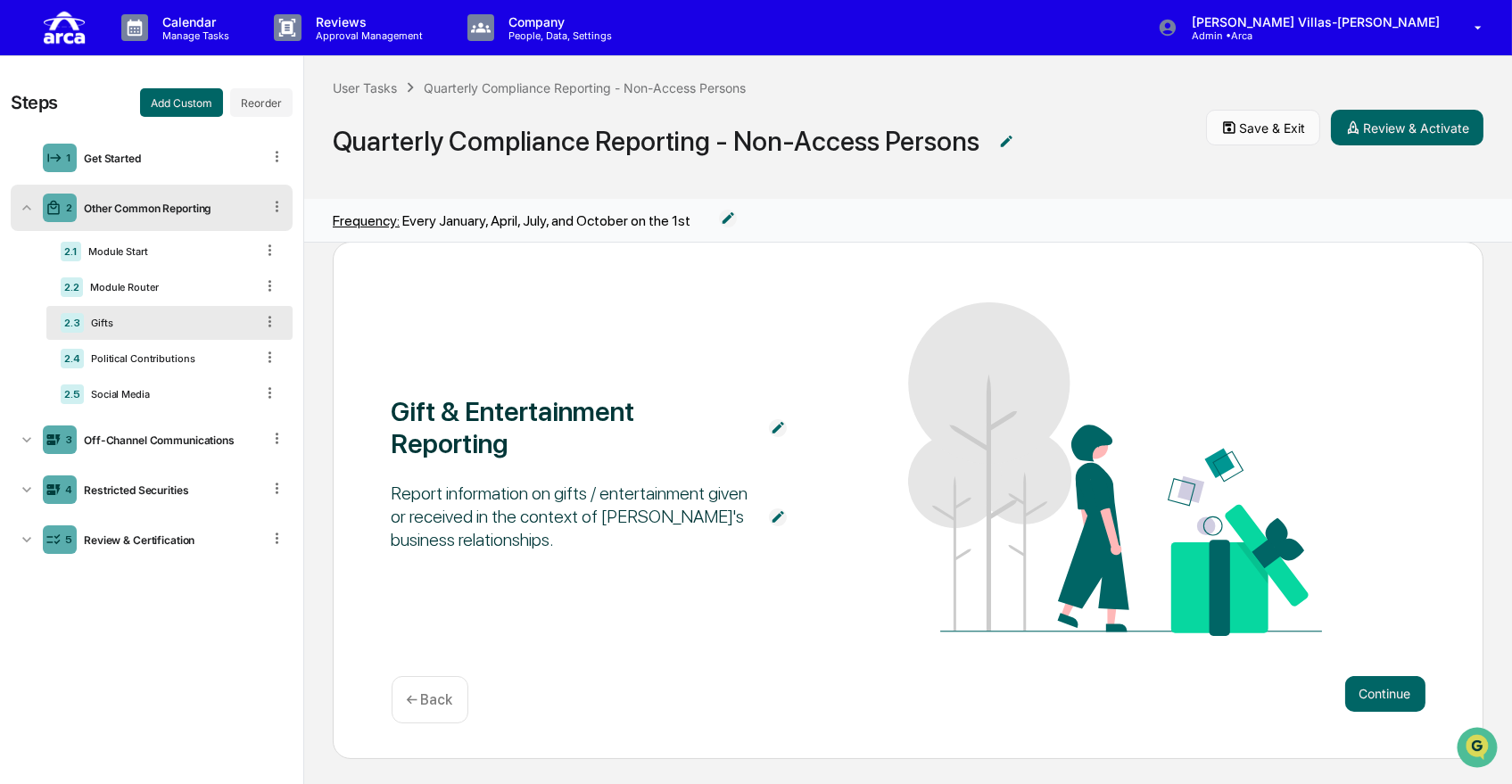
click at [1221, 126] on button "Save & Exit" at bounding box center [1263, 128] width 114 height 36
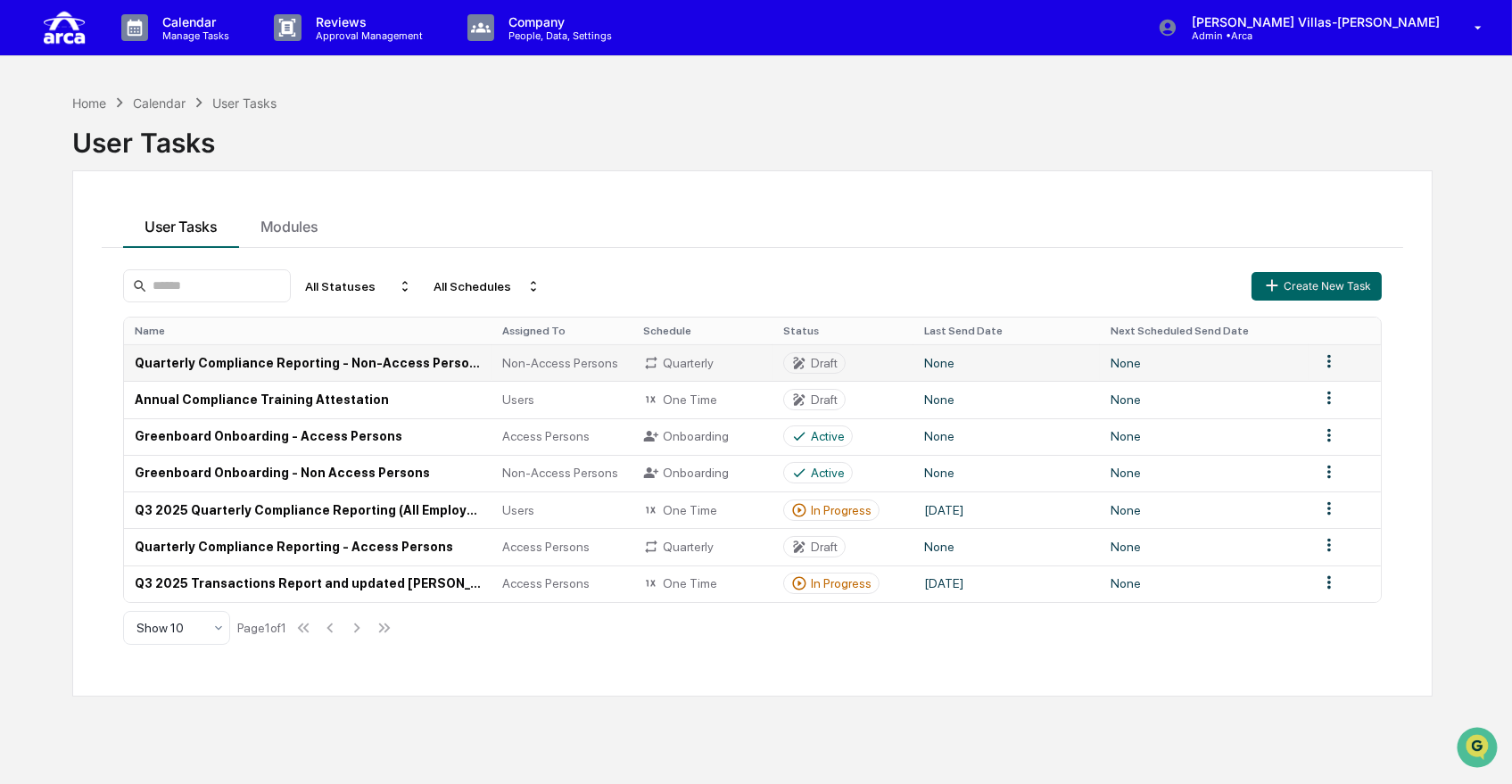
click at [334, 349] on td "Quarterly Compliance Reporting - Non-Access Persons" at bounding box center [308, 362] width 367 height 37
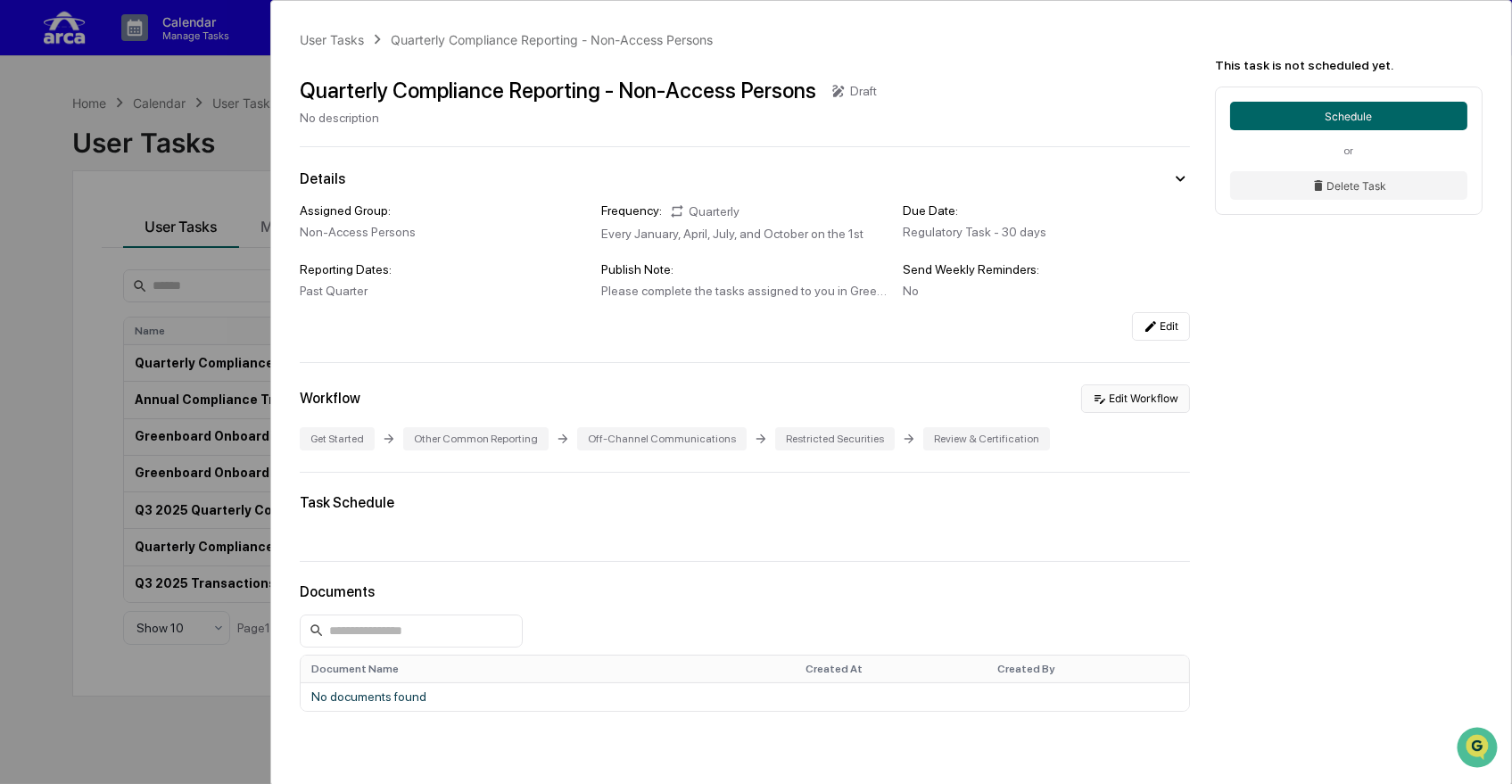
click at [1158, 403] on button "Edit Workflow" at bounding box center [1136, 399] width 109 height 29
